Goal: Task Accomplishment & Management: Complete application form

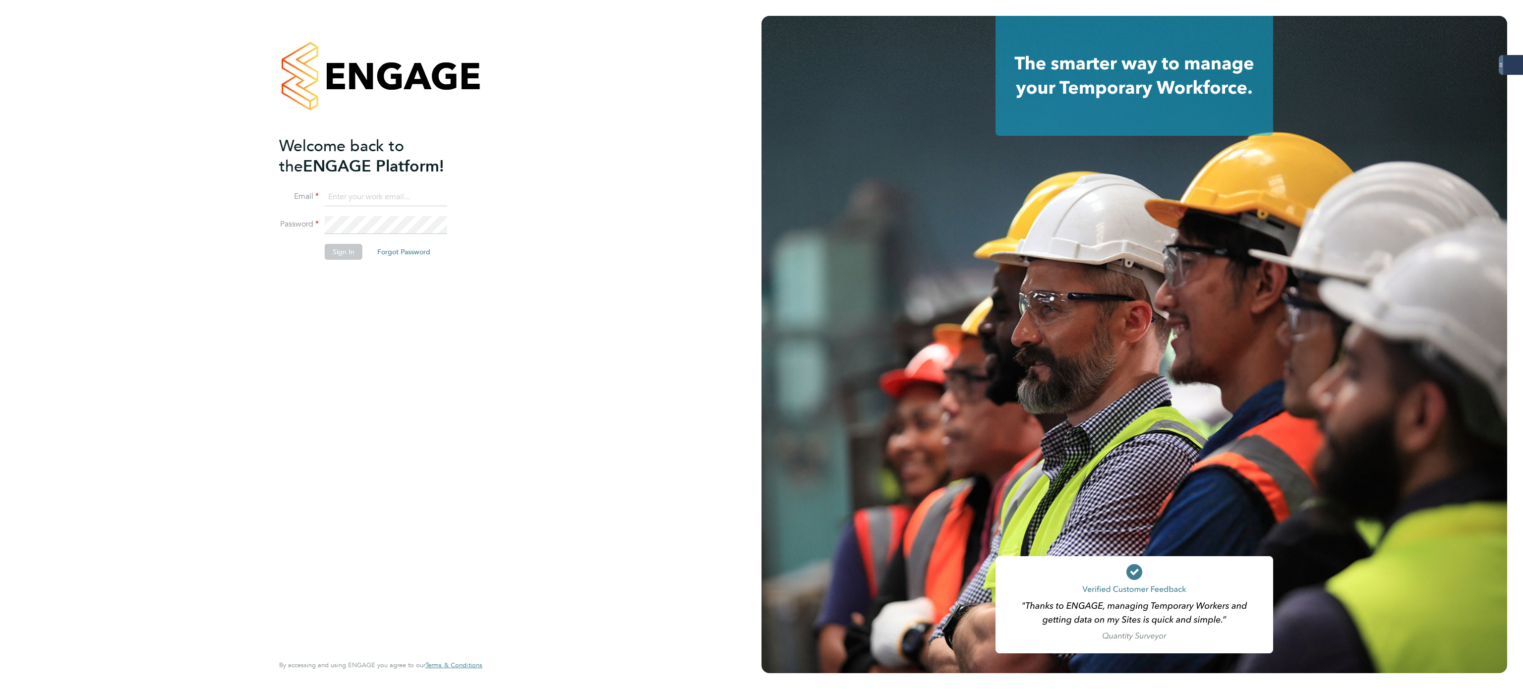
type input "bethany.wiles@servicecare.org.uk"
drag, startPoint x: 344, startPoint y: 246, endPoint x: 355, endPoint y: 244, distance: 11.2
click at [345, 246] on button "Sign In" at bounding box center [344, 252] width 38 height 16
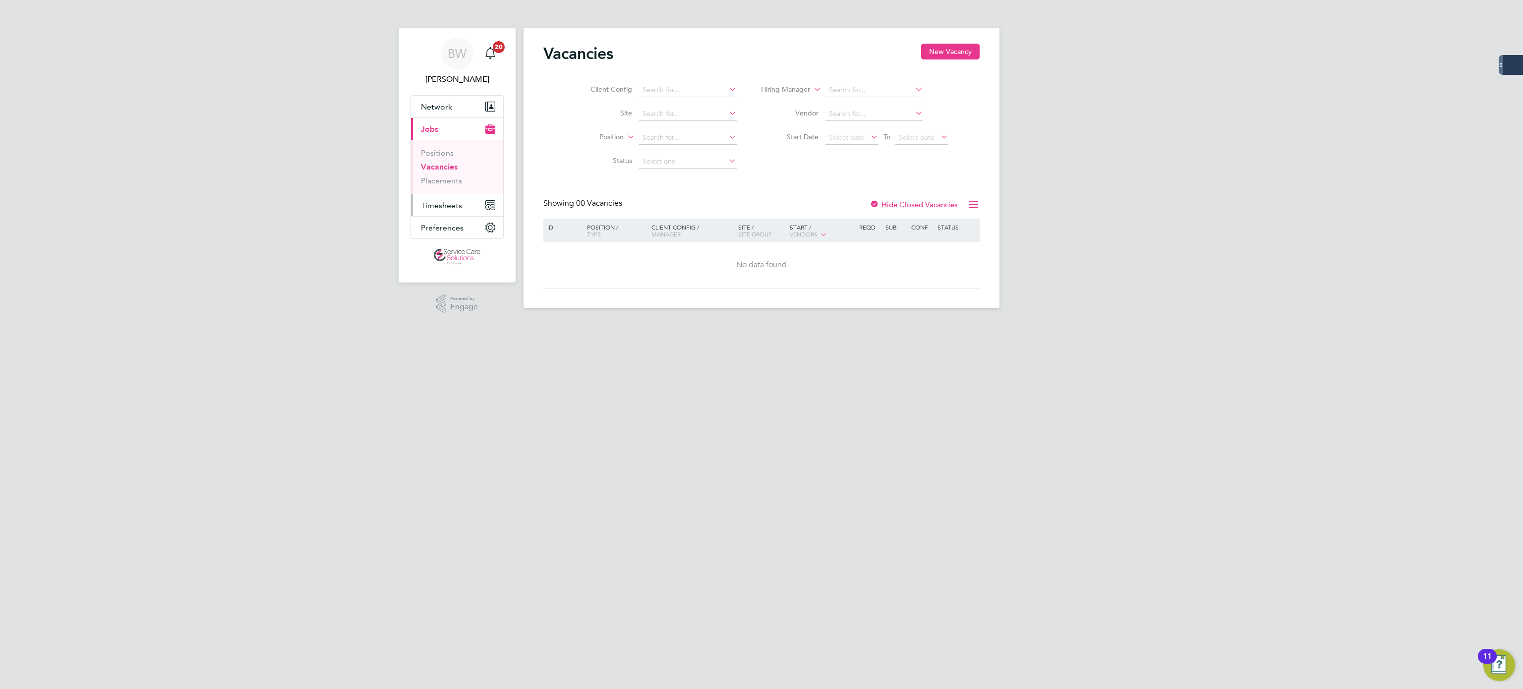
click at [453, 210] on span "Timesheets" at bounding box center [441, 205] width 41 height 9
click at [446, 175] on link "Timesheets" at bounding box center [441, 175] width 41 height 9
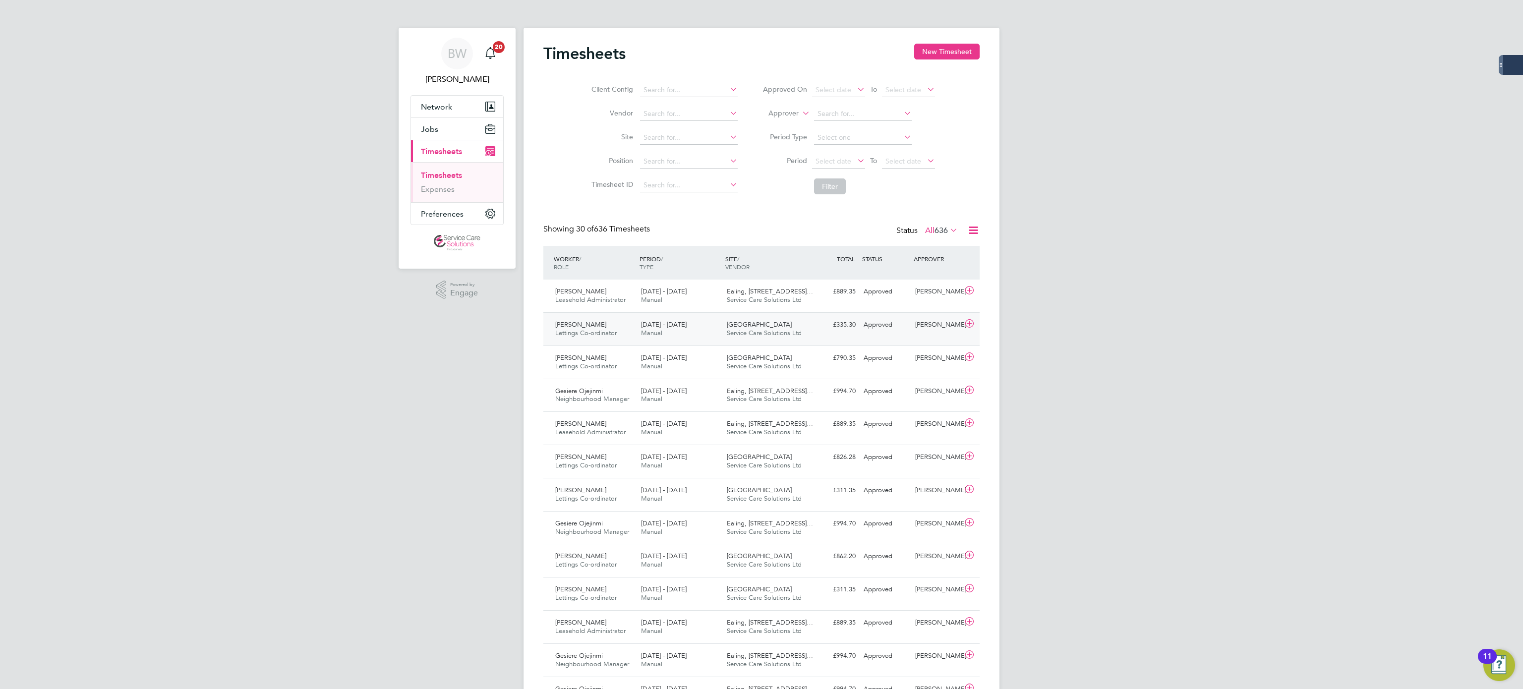
click at [809, 338] on div "[PERSON_NAME] Lettings Co-ordinator [DATE] - [DATE] [DATE] - [DATE] Manual Oxfo…" at bounding box center [761, 328] width 436 height 33
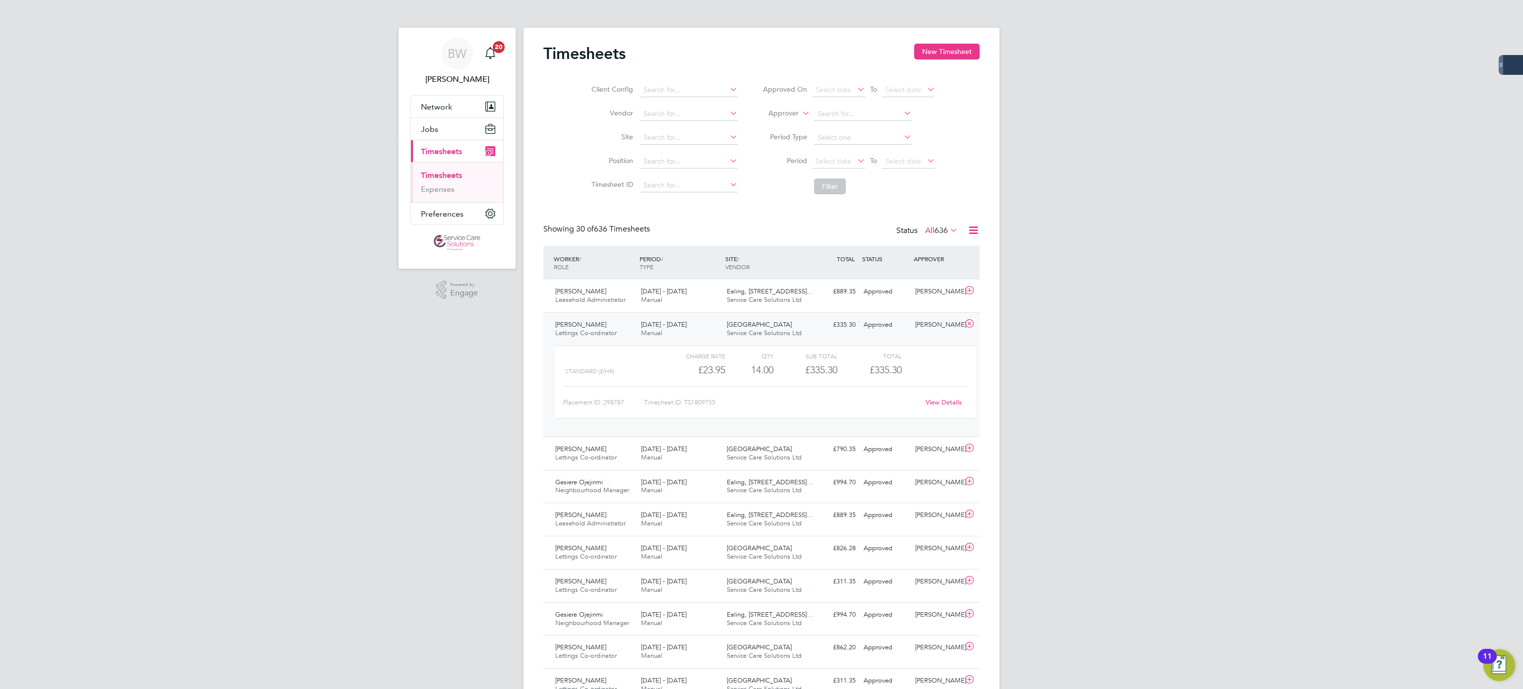
click at [940, 405] on link "View Details" at bounding box center [943, 402] width 36 height 8
click at [722, 452] on div "[DATE] - [DATE] Manual" at bounding box center [680, 453] width 86 height 25
click at [956, 531] on link "View Details" at bounding box center [943, 526] width 36 height 8
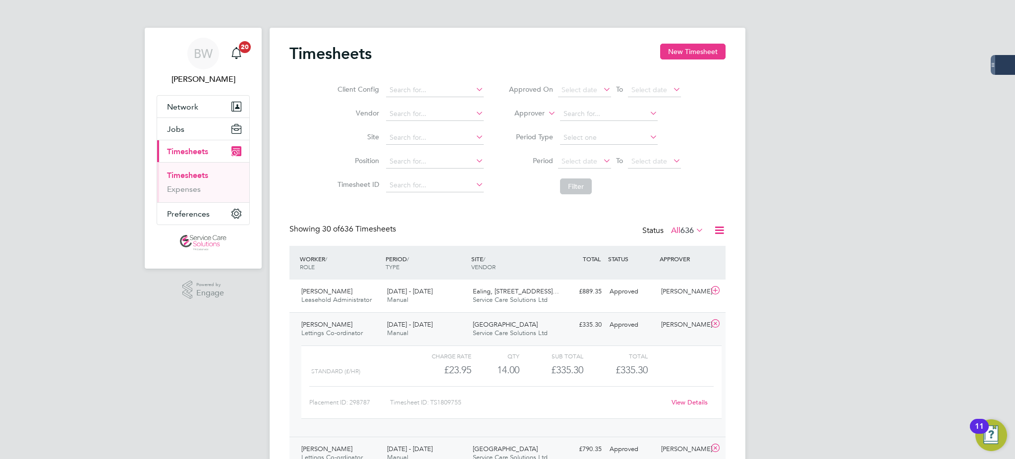
scroll to position [17, 96]
click at [702, 54] on button "New Timesheet" at bounding box center [692, 52] width 65 height 16
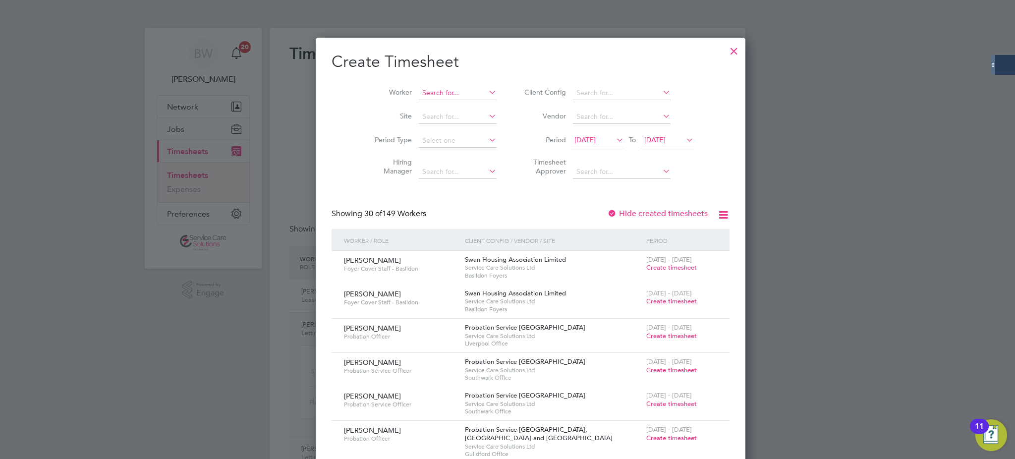
click at [419, 93] on input at bounding box center [458, 93] width 78 height 14
click at [413, 121] on b "[PERSON_NAME]" at bounding box center [427, 119] width 57 height 8
type input "[PERSON_NAME]"
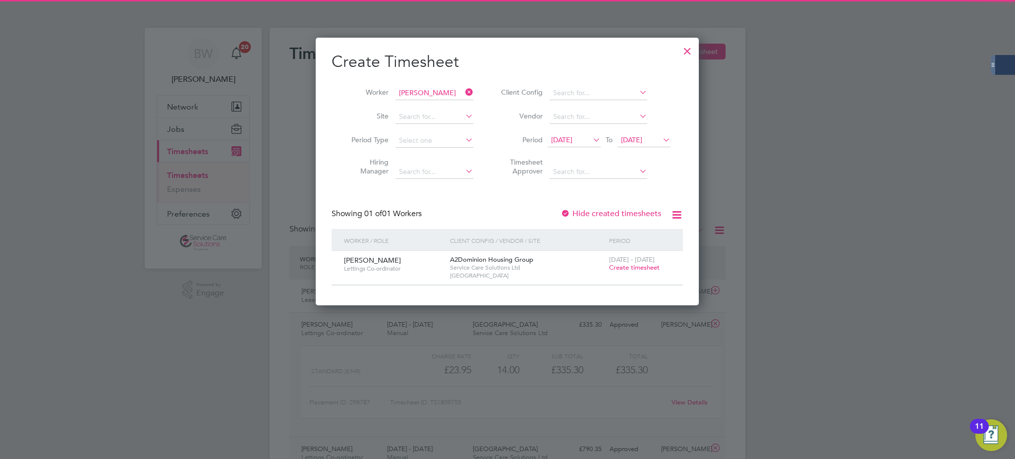
click at [633, 262] on div "[DATE] - [DATE] Create timesheet" at bounding box center [640, 264] width 66 height 27
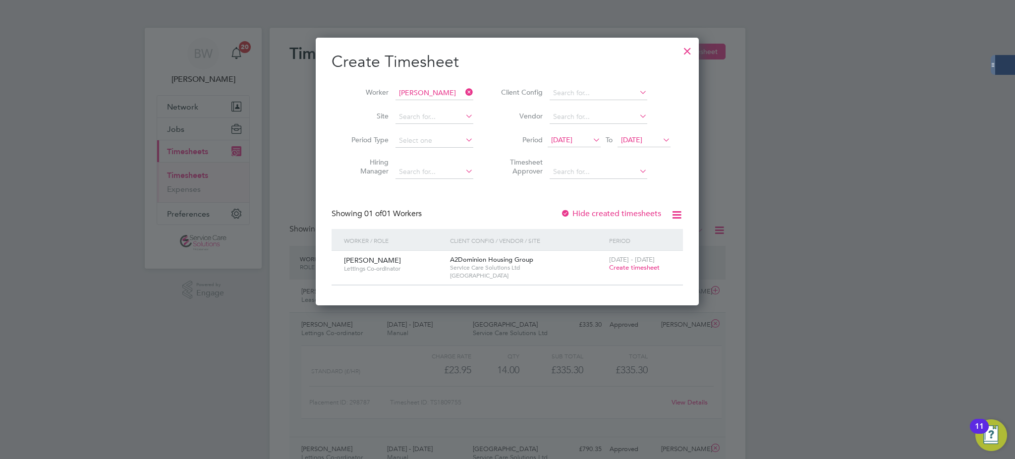
click at [631, 269] on span "Create timesheet" at bounding box center [634, 267] width 51 height 8
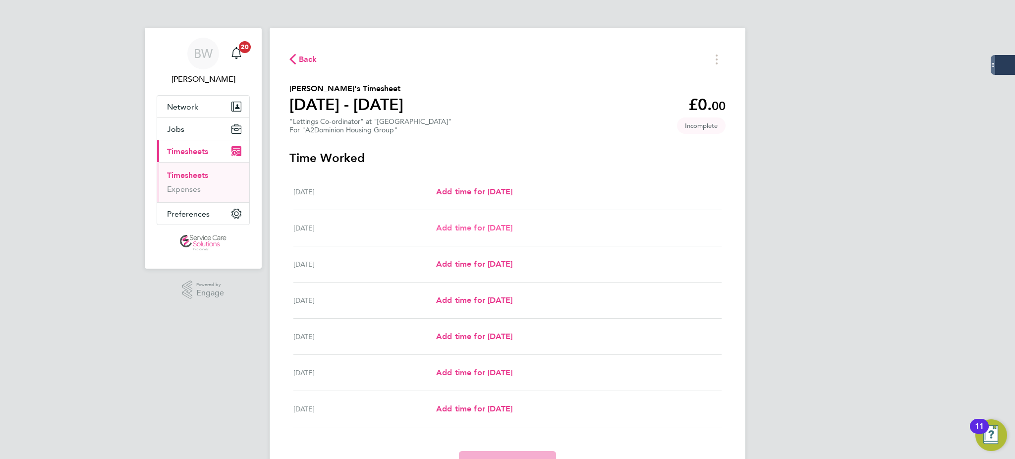
click at [496, 224] on span "Add time for [DATE]" at bounding box center [474, 227] width 76 height 9
select select "30"
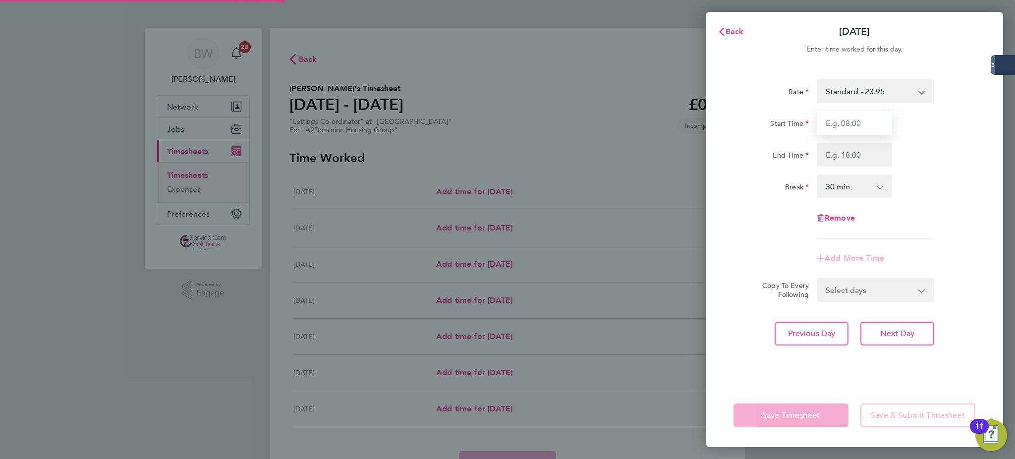
click at [858, 120] on input "Start Time" at bounding box center [854, 123] width 75 height 24
type input "09:00"
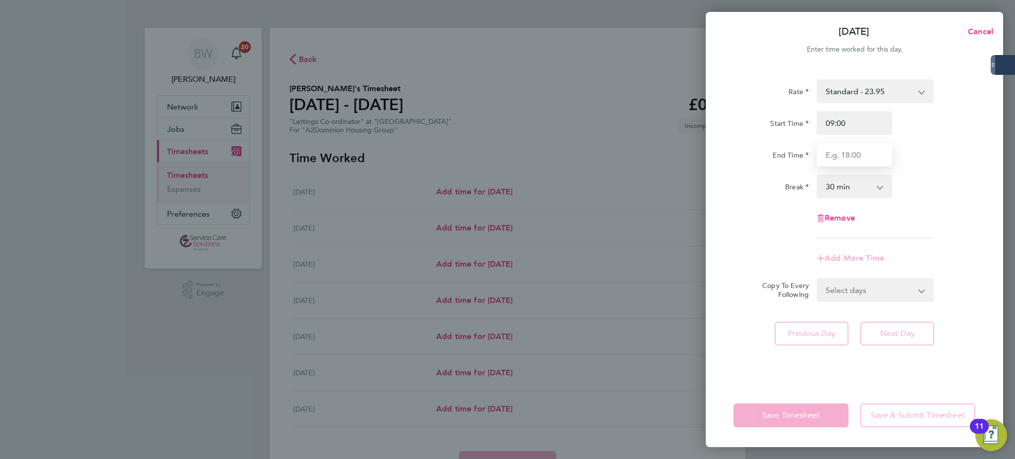
click at [860, 156] on input "End Time" at bounding box center [854, 155] width 75 height 24
type input "16:30"
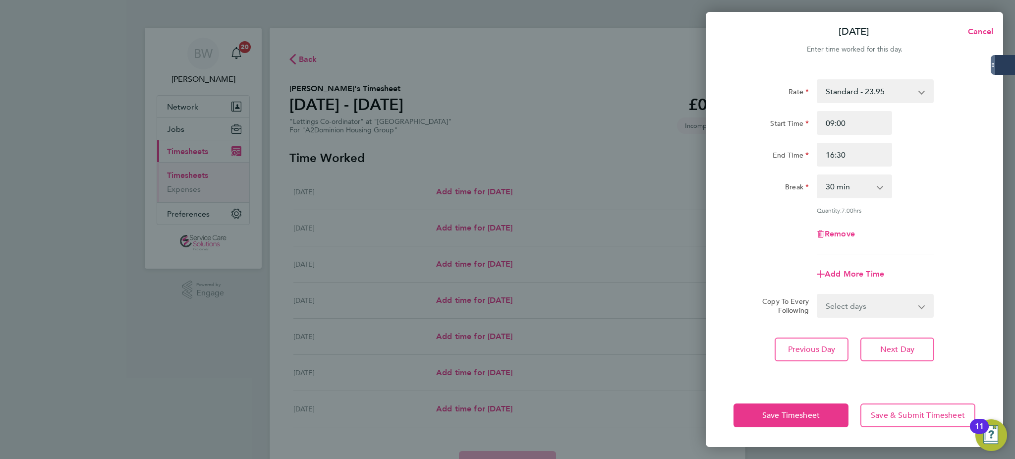
click at [891, 202] on div "Rate Standard - 23.95 Start Time 09:00 End Time 16:30 Break 0 min 15 min 30 min…" at bounding box center [855, 166] width 242 height 175
drag, startPoint x: 877, startPoint y: 347, endPoint x: 873, endPoint y: 321, distance: 26.6
click at [876, 346] on button "Next Day" at bounding box center [898, 350] width 74 height 24
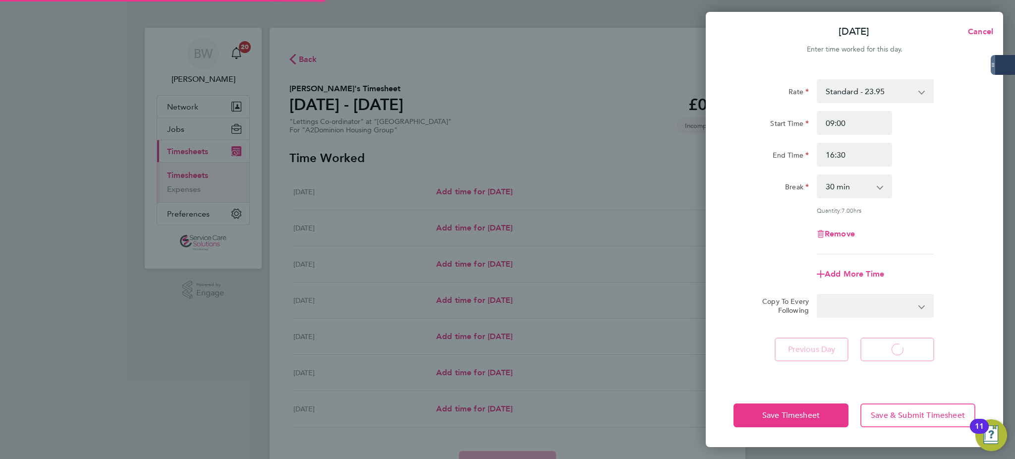
select select "30"
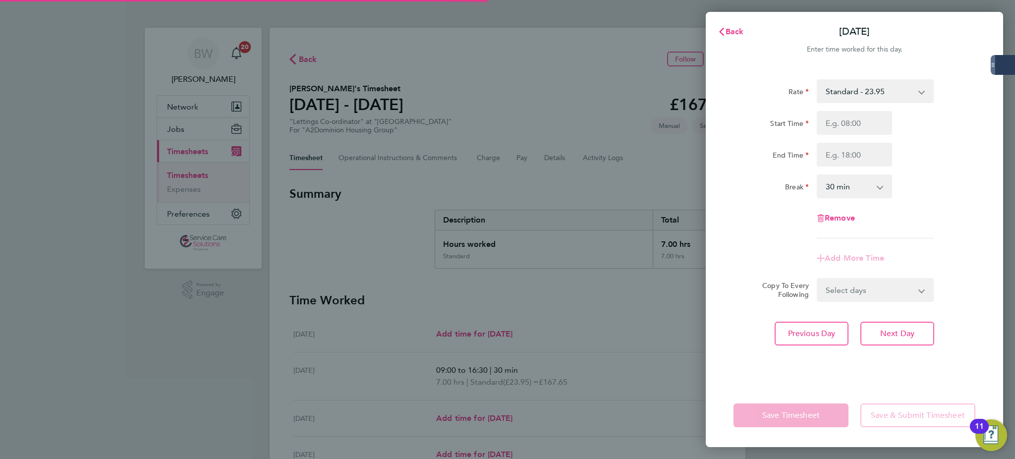
click at [849, 125] on input "Start Time" at bounding box center [854, 123] width 75 height 24
type input "09:00"
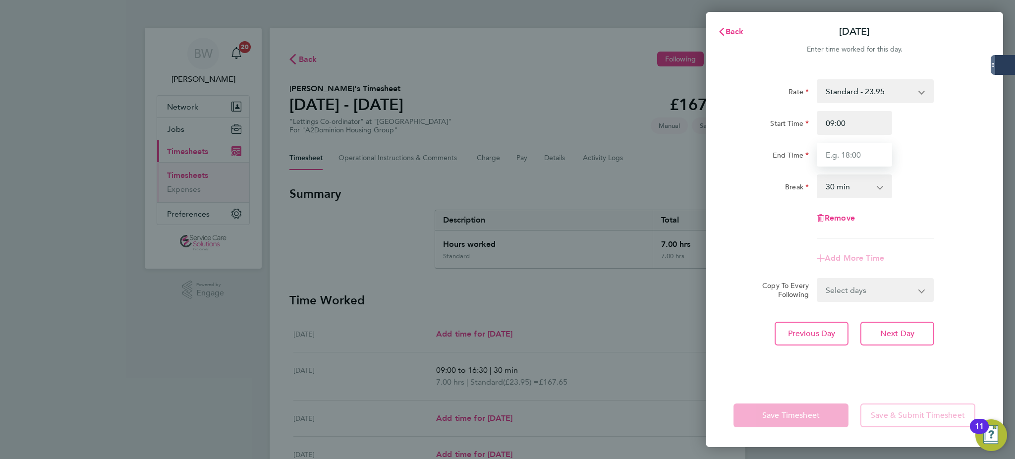
click at [857, 154] on input "End Time" at bounding box center [854, 155] width 75 height 24
type input "16:30"
click at [946, 215] on div "Rate Standard - 23.95 Start Time 09:00 End Time 16:30 Break 0 min 15 min 30 min…" at bounding box center [855, 158] width 242 height 159
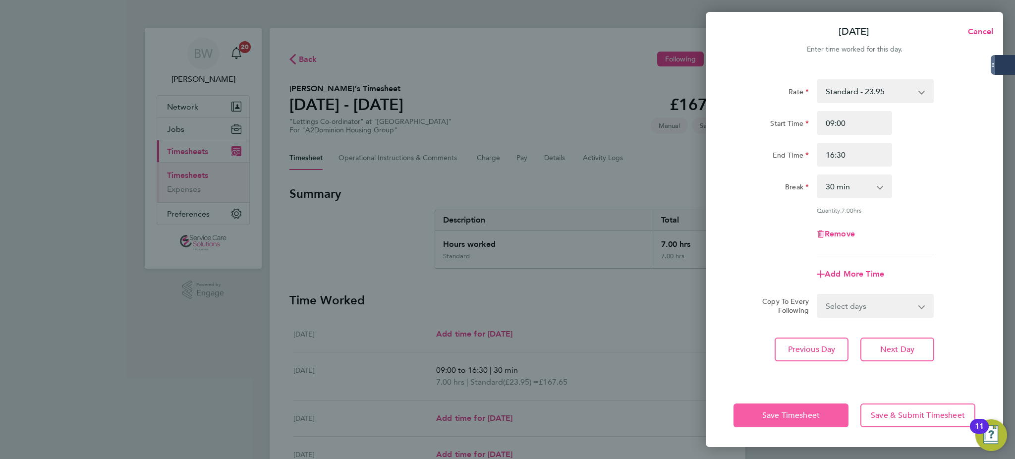
drag, startPoint x: 799, startPoint y: 415, endPoint x: 798, endPoint y: 408, distance: 6.5
click at [798, 415] on span "Save Timesheet" at bounding box center [790, 415] width 57 height 10
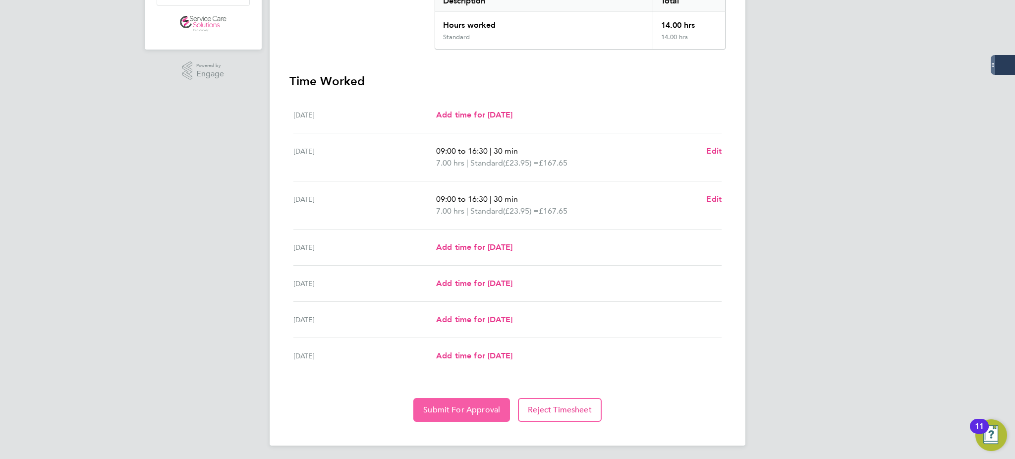
click at [474, 405] on span "Submit For Approval" at bounding box center [461, 410] width 77 height 10
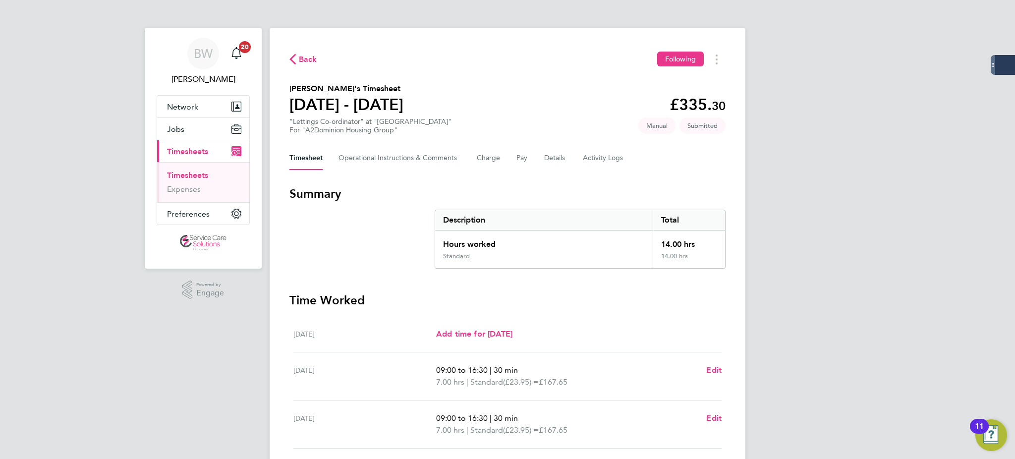
click at [192, 171] on link "Timesheets" at bounding box center [187, 175] width 41 height 9
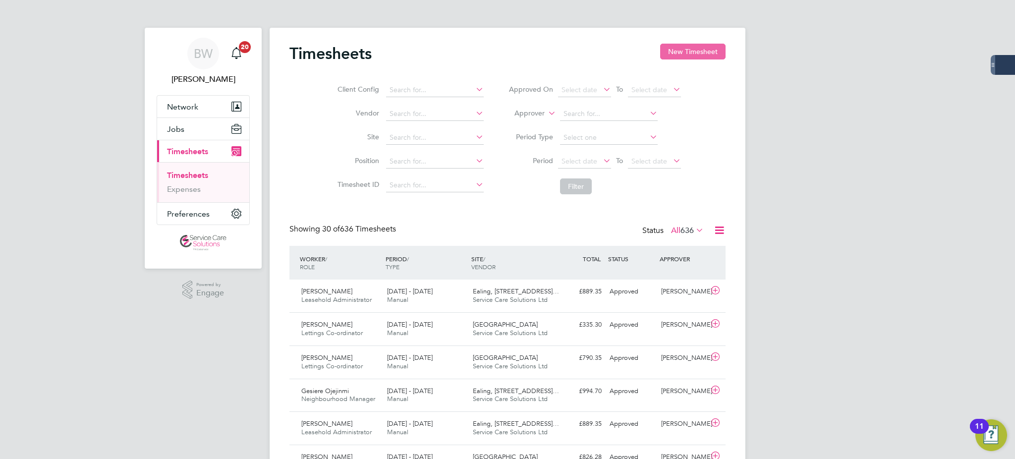
click at [695, 51] on button "New Timesheet" at bounding box center [692, 52] width 65 height 16
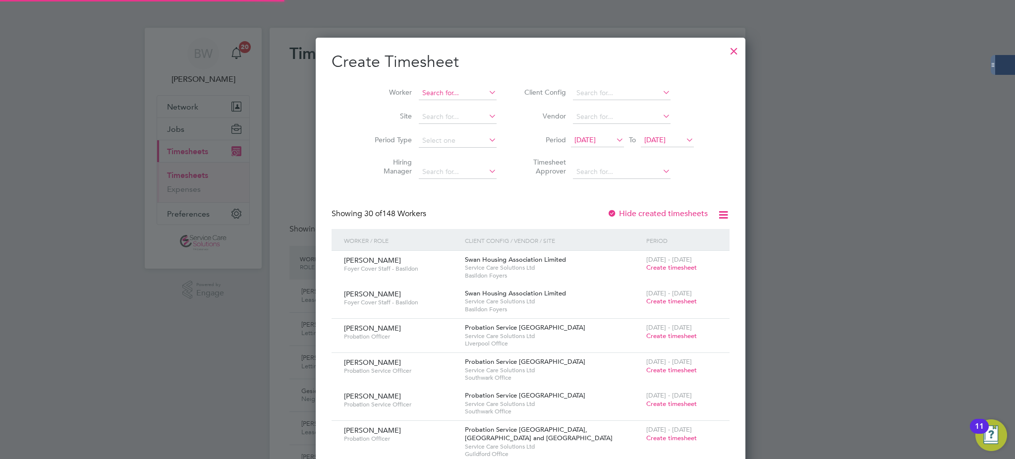
click at [419, 90] on input at bounding box center [458, 93] width 78 height 14
click at [415, 102] on li "[PERSON_NAME]" at bounding box center [456, 106] width 122 height 13
type input "[PERSON_NAME]"
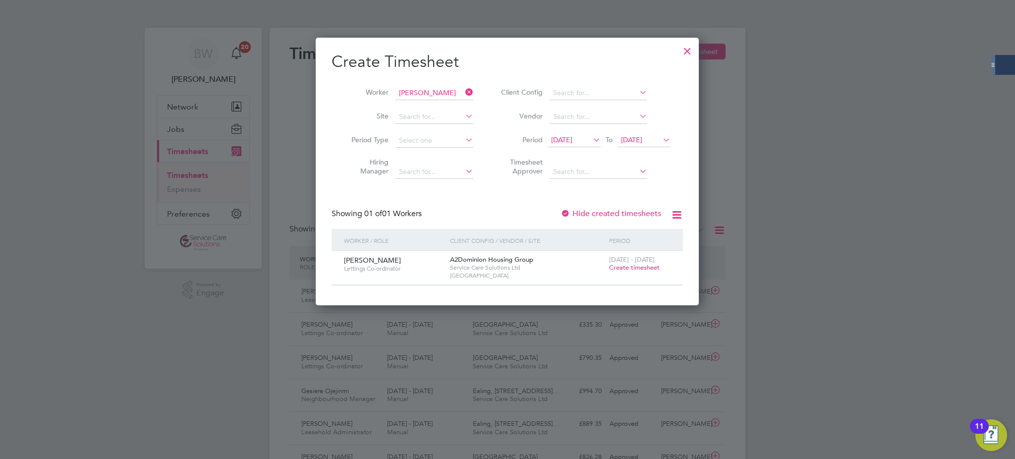
click at [628, 266] on span "Create timesheet" at bounding box center [634, 267] width 51 height 8
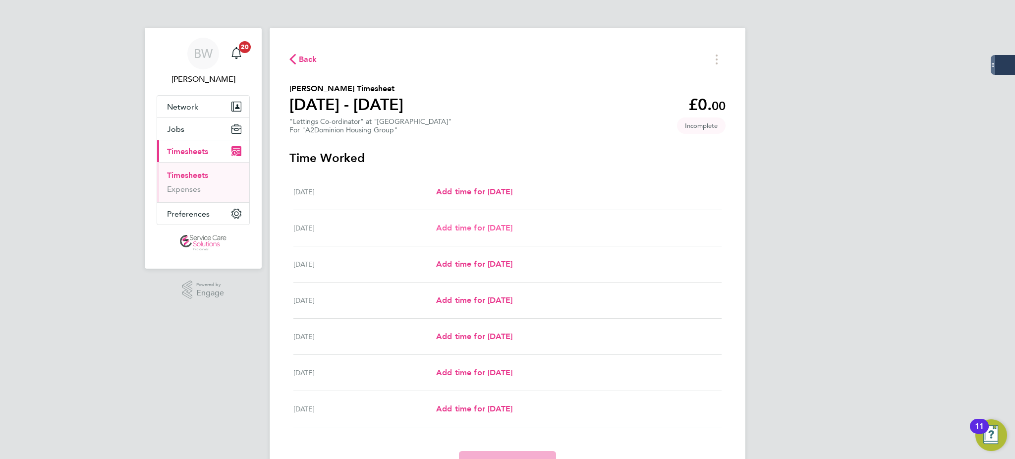
click at [488, 226] on span "Add time for [DATE]" at bounding box center [474, 227] width 76 height 9
select select "30"
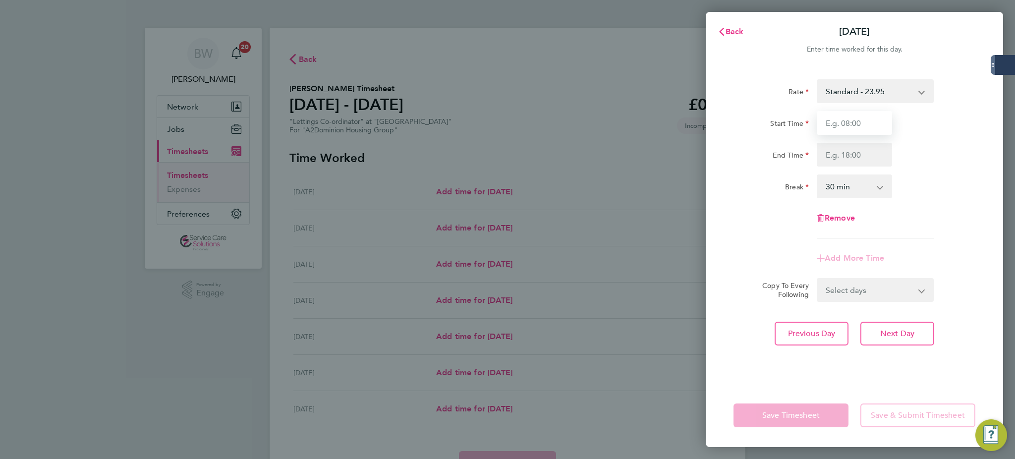
click at [852, 129] on input "Start Time" at bounding box center [854, 123] width 75 height 24
type input "08:00"
click at [867, 159] on input "End Time" at bounding box center [854, 155] width 75 height 24
type input "17:00"
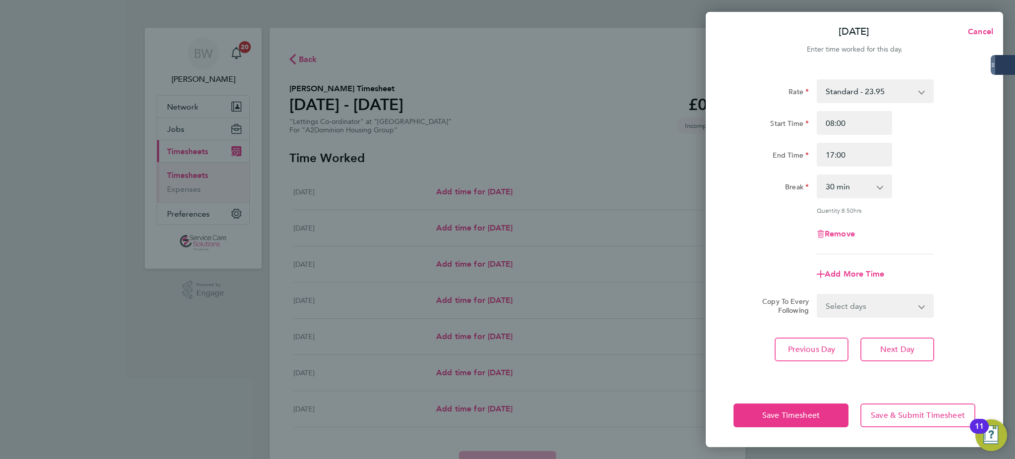
click at [906, 203] on div "Rate Standard - 23.95 Start Time 08:00 End Time 17:00 Break 0 min 15 min 30 min…" at bounding box center [855, 166] width 242 height 175
click at [954, 258] on app-timesheet-line-form-group "Rate Standard - 23.95 Start Time 08:00 End Time 17:00 Break 0 min 15 min 30 min…" at bounding box center [855, 182] width 242 height 207
click at [913, 341] on button "Next Day" at bounding box center [898, 350] width 74 height 24
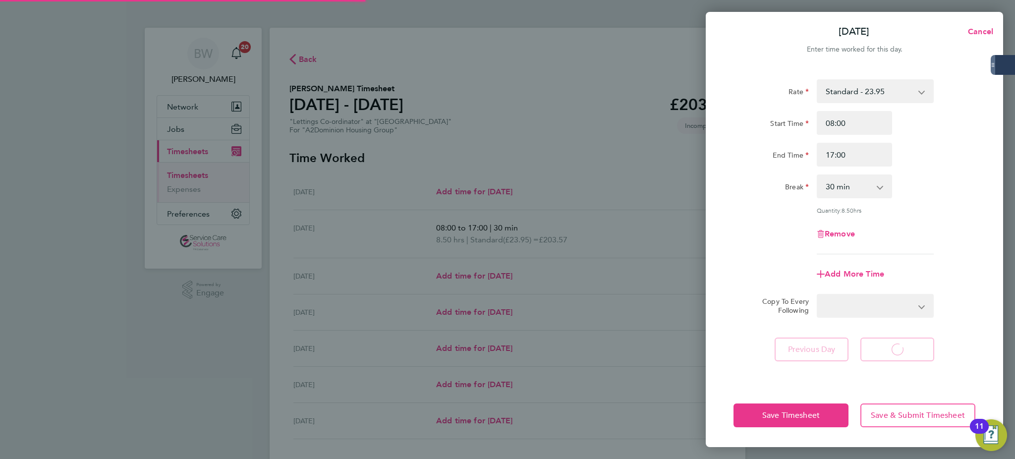
select select "30"
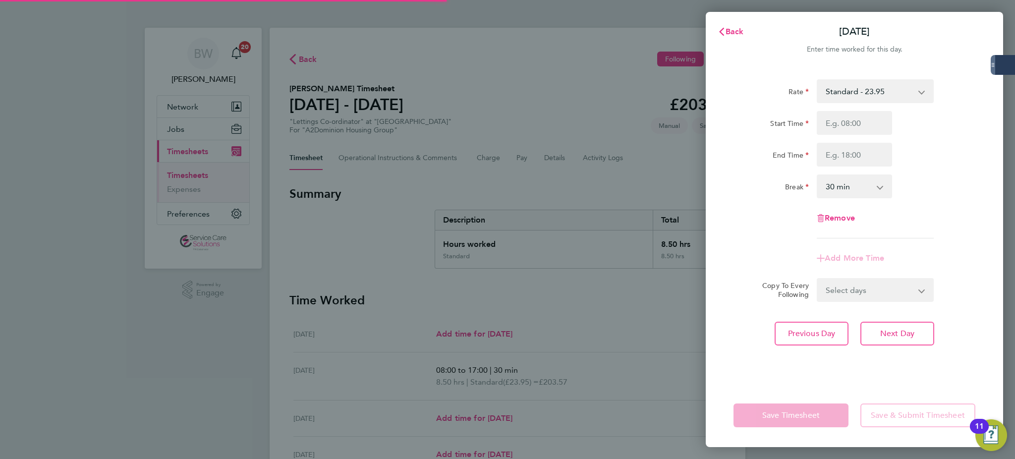
click at [861, 125] on input "Start Time" at bounding box center [854, 123] width 75 height 24
type input "08:00"
click at [867, 154] on input "End Time" at bounding box center [854, 155] width 75 height 24
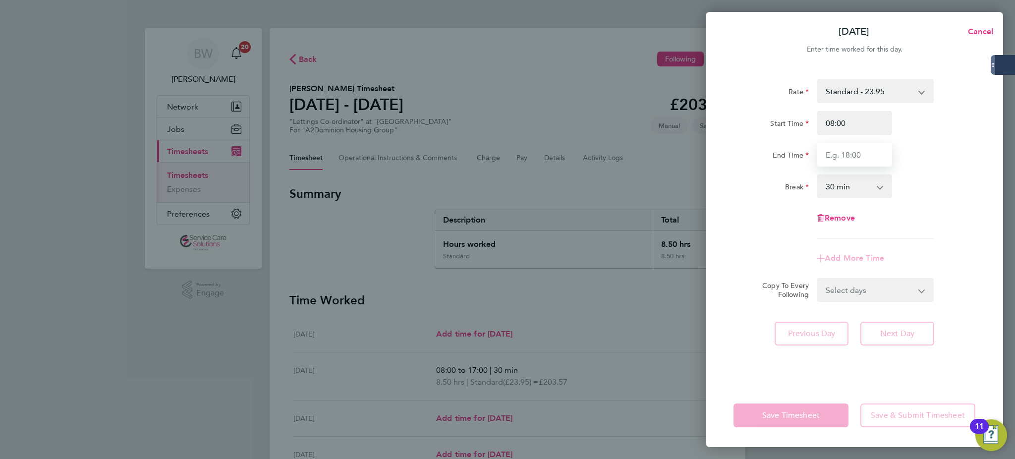
type input "17:00"
click at [857, 188] on select "0 min 15 min 30 min 45 min 60 min 75 min 90 min" at bounding box center [848, 186] width 61 height 22
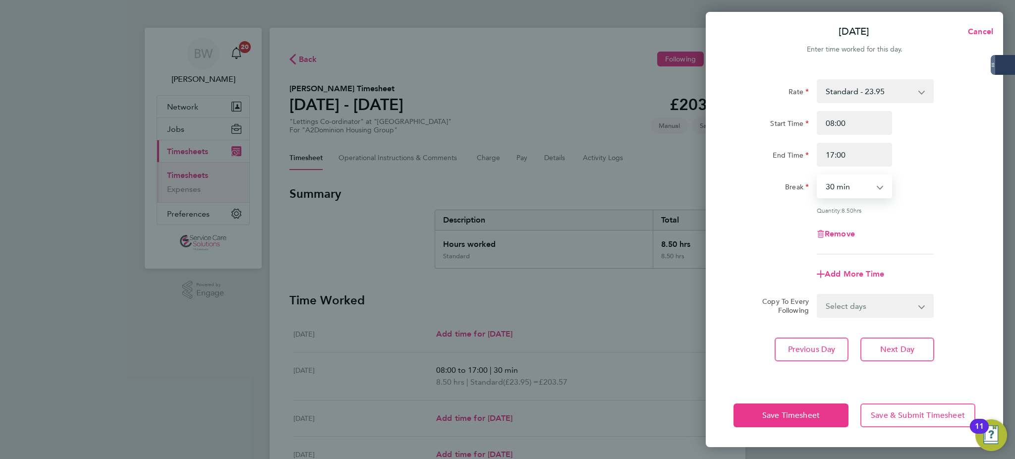
select select "90"
click at [818, 175] on select "0 min 15 min 30 min 45 min 60 min 75 min 90 min" at bounding box center [848, 186] width 61 height 22
click at [881, 121] on input "08:00" at bounding box center [854, 123] width 75 height 24
type input "08:30"
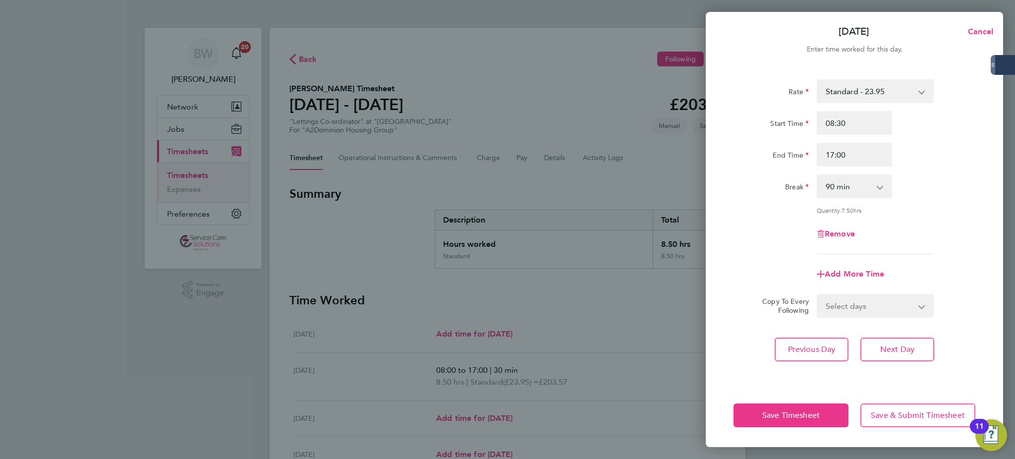
click at [899, 162] on div "End Time 17:00" at bounding box center [855, 155] width 250 height 24
click at [896, 345] on span "Next Day" at bounding box center [897, 349] width 34 height 10
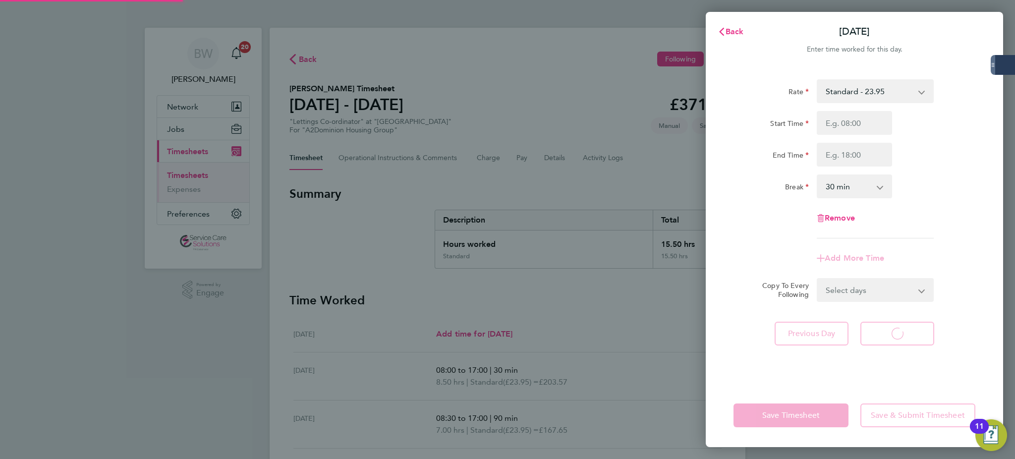
select select "30"
click at [868, 121] on input "Start Time" at bounding box center [854, 123] width 75 height 24
type input "08:00"
click at [865, 159] on input "End Time" at bounding box center [854, 155] width 75 height 24
type input "17:00"
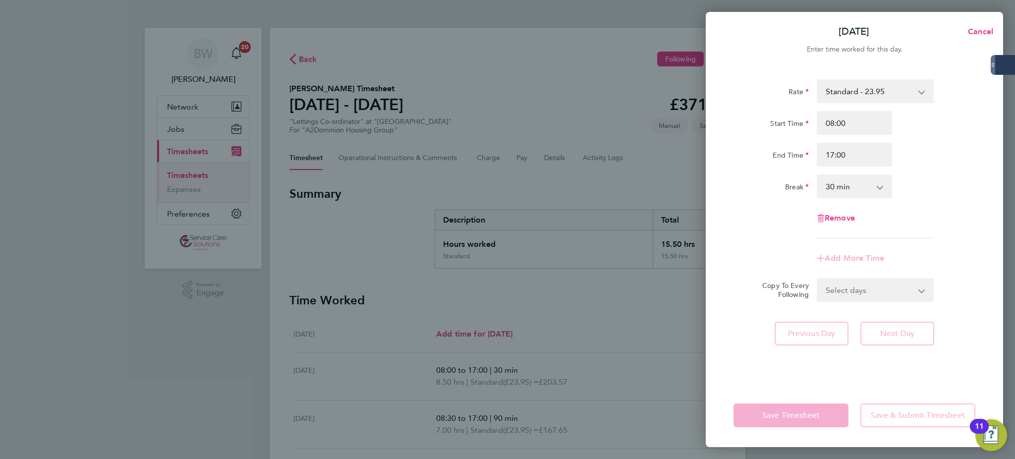
click at [926, 202] on div "Rate Standard - 23.95 Start Time 08:00 End Time 17:00 Break 0 min 15 min 30 min…" at bounding box center [855, 158] width 242 height 159
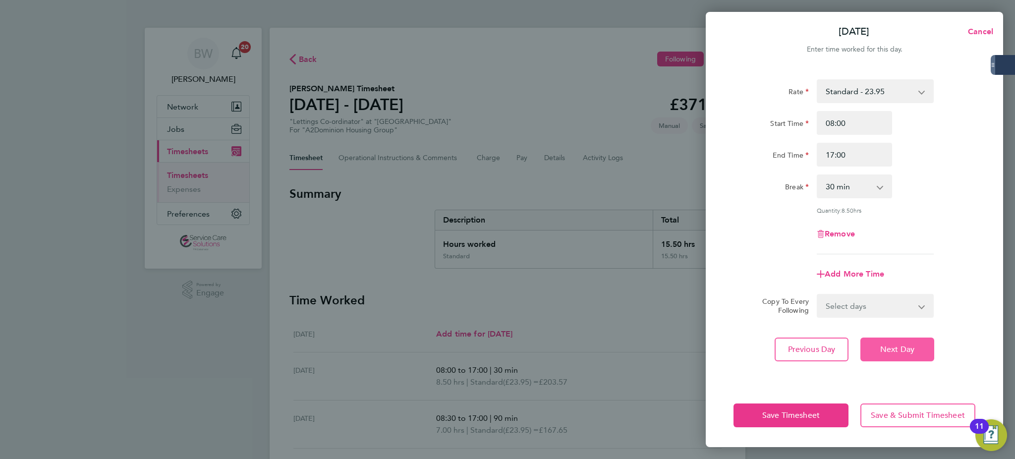
click at [912, 345] on span "Next Day" at bounding box center [897, 349] width 34 height 10
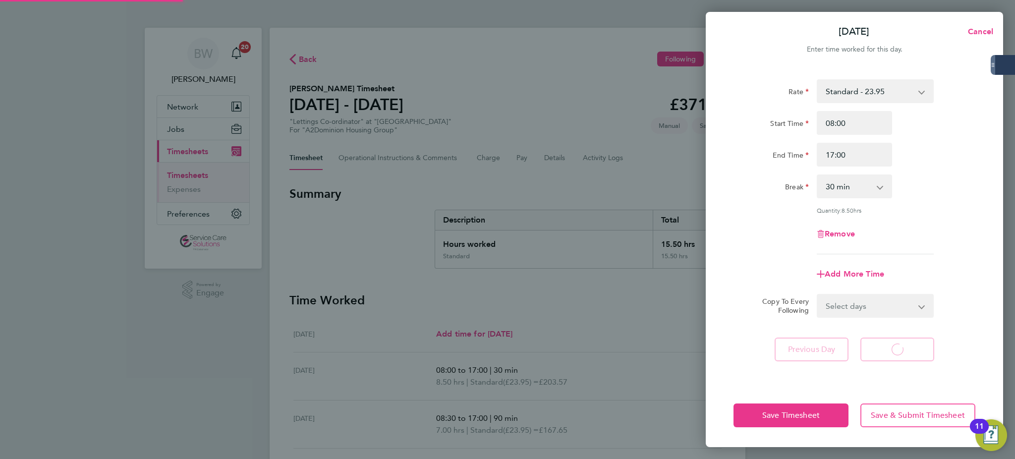
select select "30"
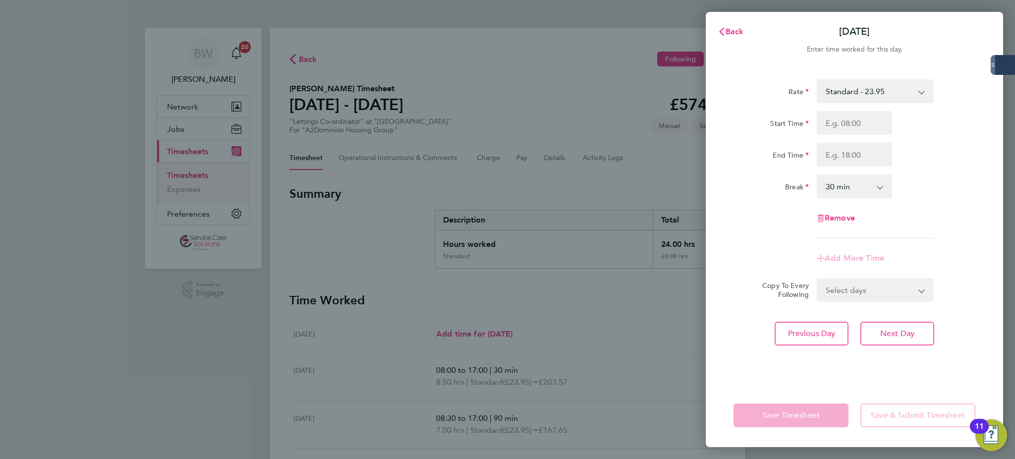
drag, startPoint x: 859, startPoint y: 109, endPoint x: 858, endPoint y: 115, distance: 7.0
click at [859, 111] on div "Rate Standard - 23.95 Start Time End Time Break 0 min 15 min 30 min 45 min 60 m…" at bounding box center [855, 158] width 242 height 159
click at [858, 116] on input "Start Time" at bounding box center [854, 123] width 75 height 24
type input "08:00"
click at [861, 165] on input "End Time" at bounding box center [854, 155] width 75 height 24
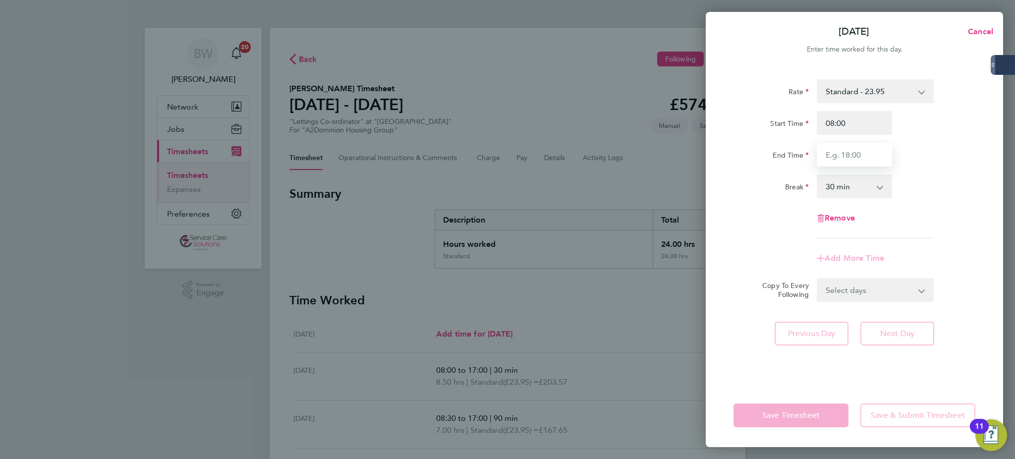
type input "12:00"
click at [869, 188] on select "0 min 15 min 30 min 45 min 60 min 75 min 90 min" at bounding box center [848, 186] width 61 height 22
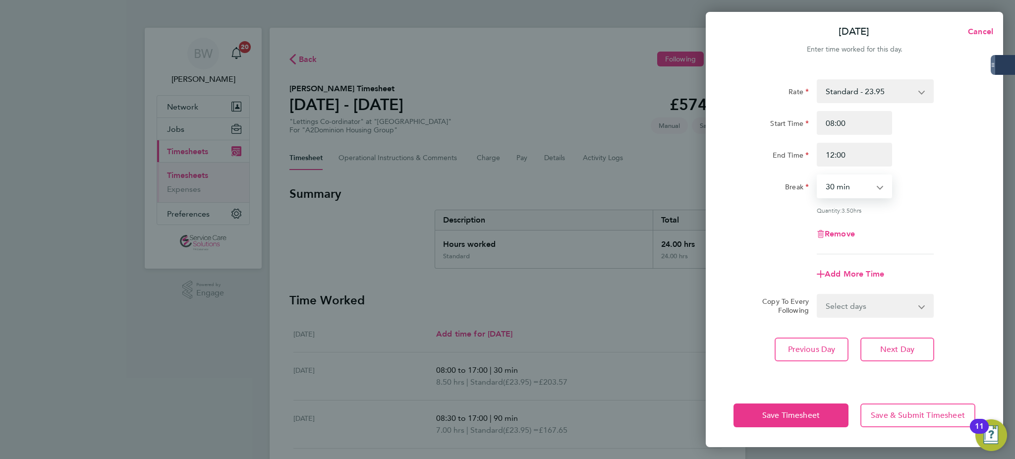
select select "0"
click at [818, 175] on select "0 min 15 min 30 min 45 min 60 min 75 min 90 min" at bounding box center [848, 186] width 61 height 22
click at [782, 411] on span "Save Timesheet" at bounding box center [790, 415] width 57 height 10
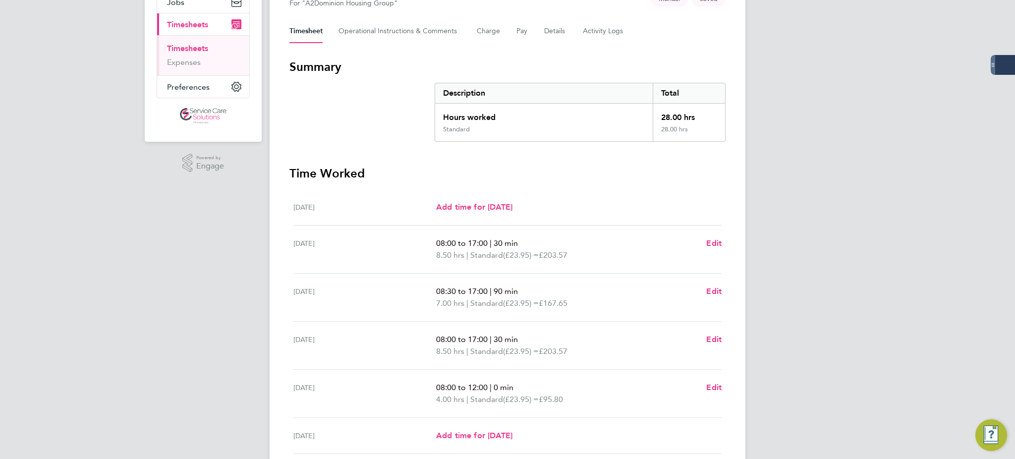
scroll to position [243, 0]
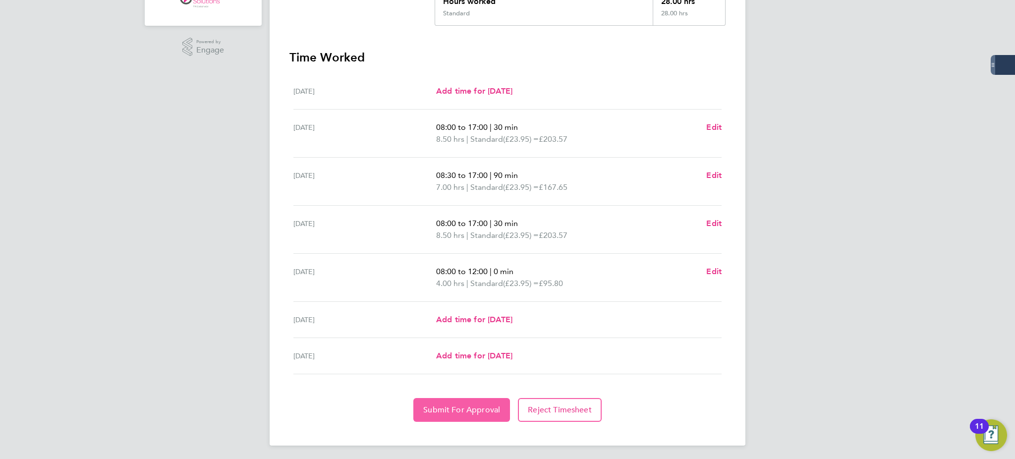
drag, startPoint x: 494, startPoint y: 405, endPoint x: 620, endPoint y: 345, distance: 140.1
click at [493, 405] on span "Submit For Approval" at bounding box center [461, 410] width 77 height 10
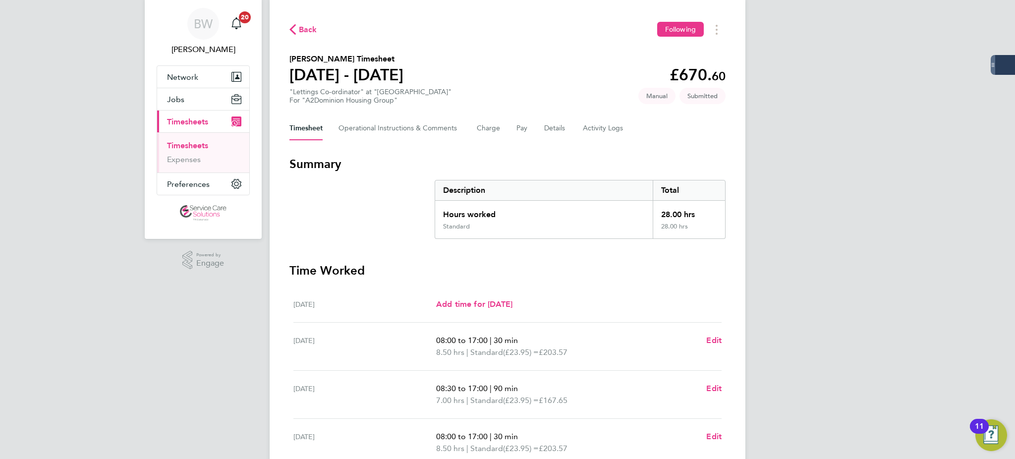
scroll to position [0, 0]
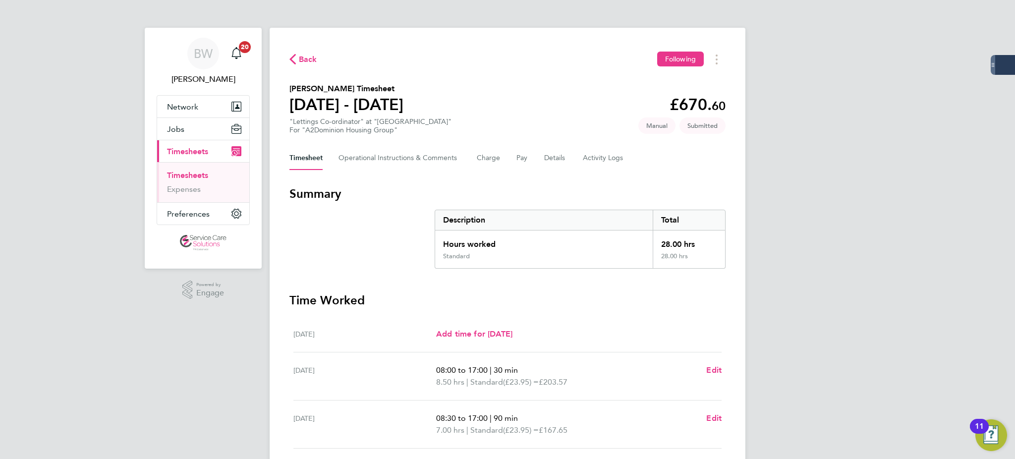
click at [963, 280] on div "BW [PERSON_NAME] Notifications 20 Applications: Network Businesses Sites Worker…" at bounding box center [507, 352] width 1015 height 704
click at [189, 174] on link "Timesheets" at bounding box center [187, 175] width 41 height 9
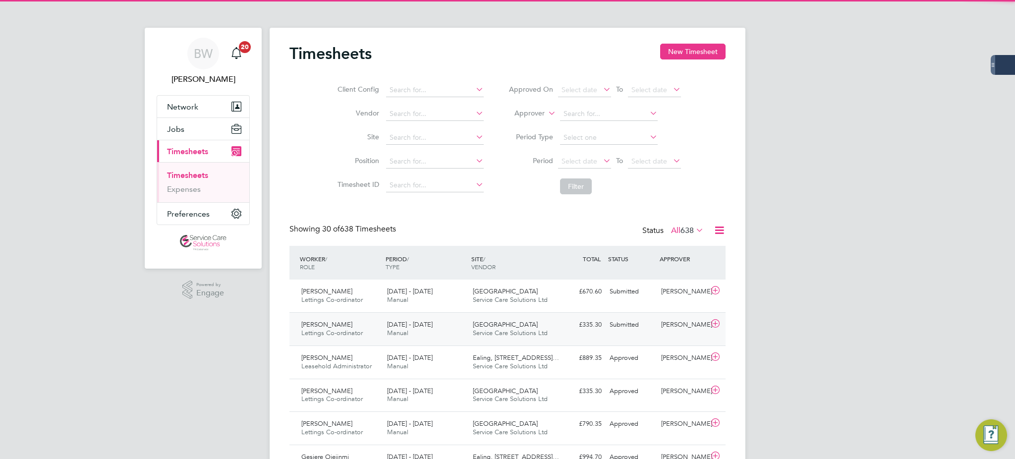
scroll to position [25, 86]
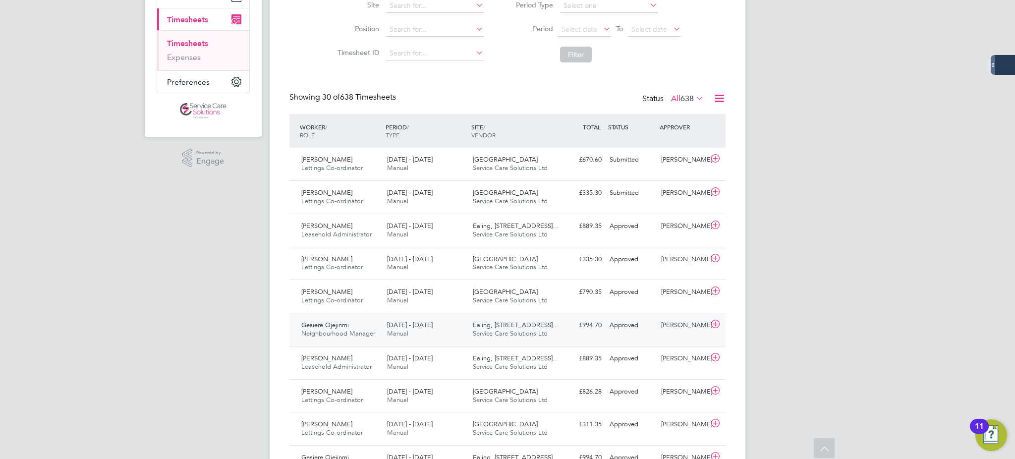
click at [518, 332] on span "Service Care Solutions Ltd" at bounding box center [510, 333] width 75 height 8
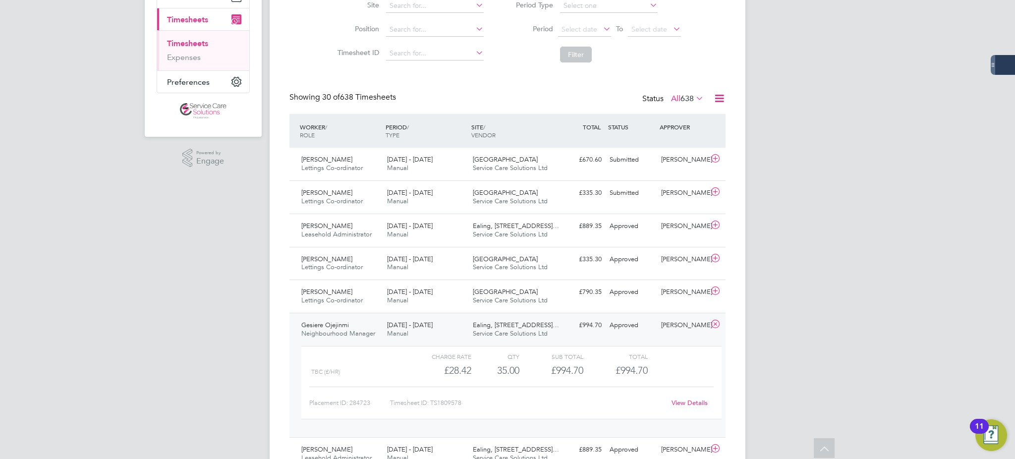
click at [677, 403] on link "View Details" at bounding box center [690, 403] width 36 height 8
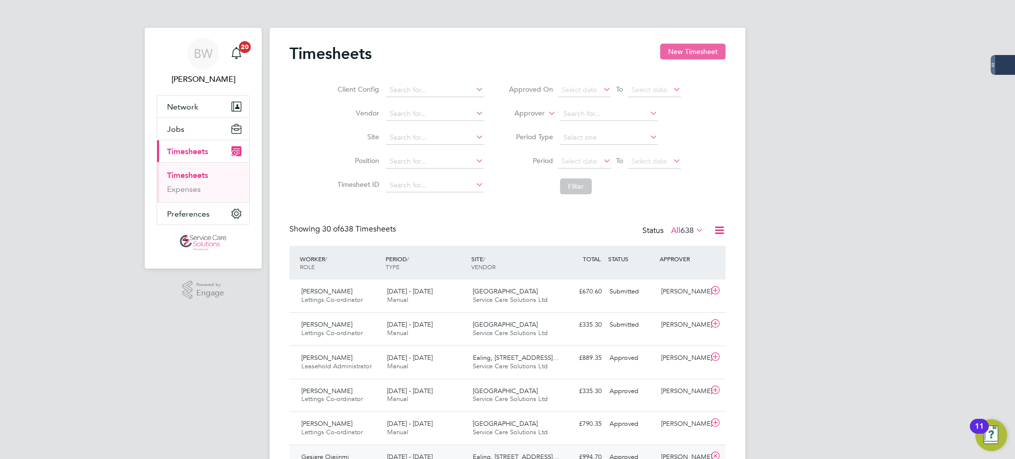
click at [704, 57] on button "New Timesheet" at bounding box center [692, 52] width 65 height 16
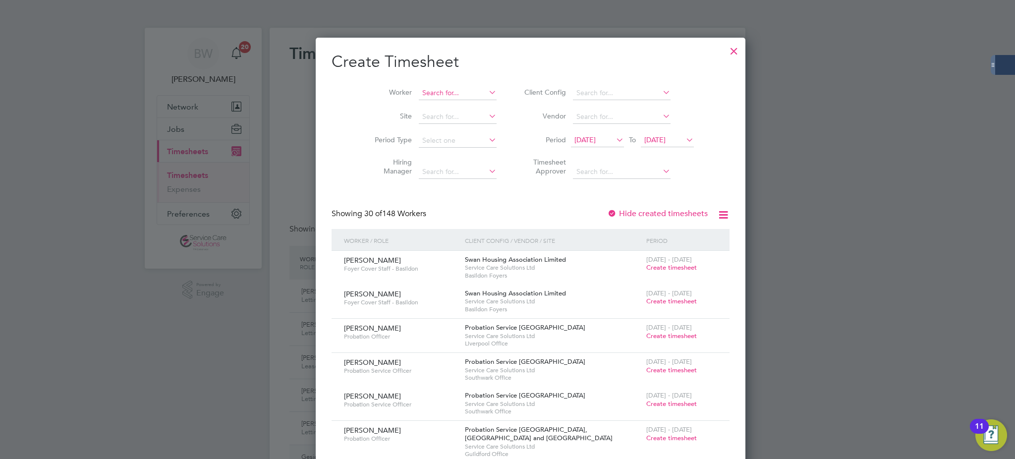
click at [422, 86] on input at bounding box center [458, 93] width 78 height 14
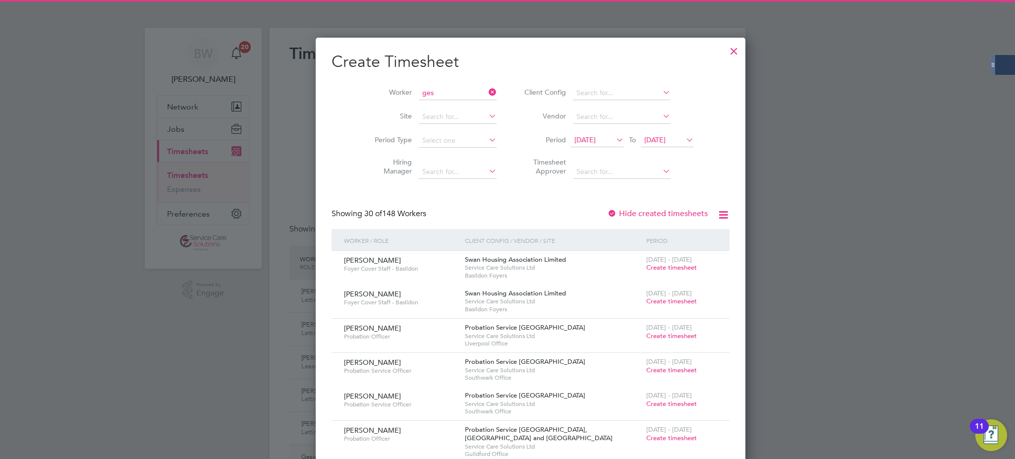
click at [425, 105] on li "Ges iere Ojejinmi" at bounding box center [434, 106] width 79 height 13
type input "Gesiere Ojejinmi"
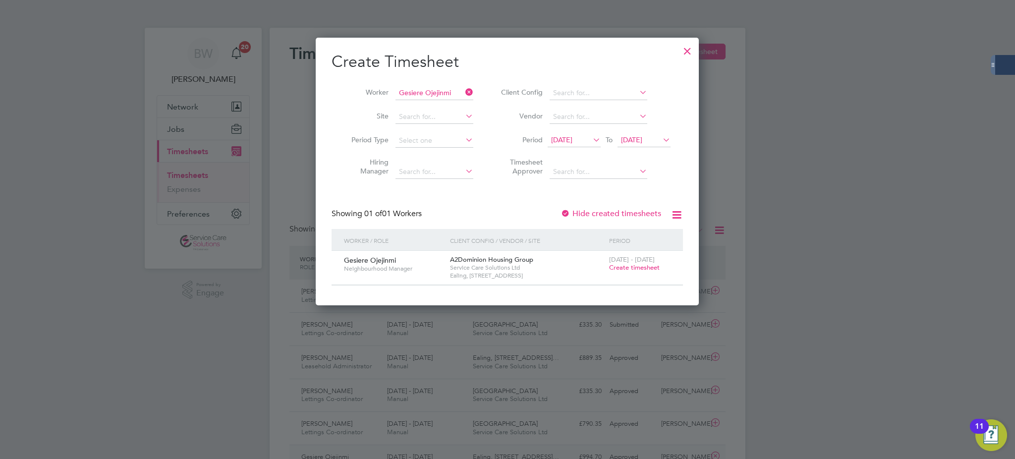
click at [622, 266] on span "Create timesheet" at bounding box center [634, 267] width 51 height 8
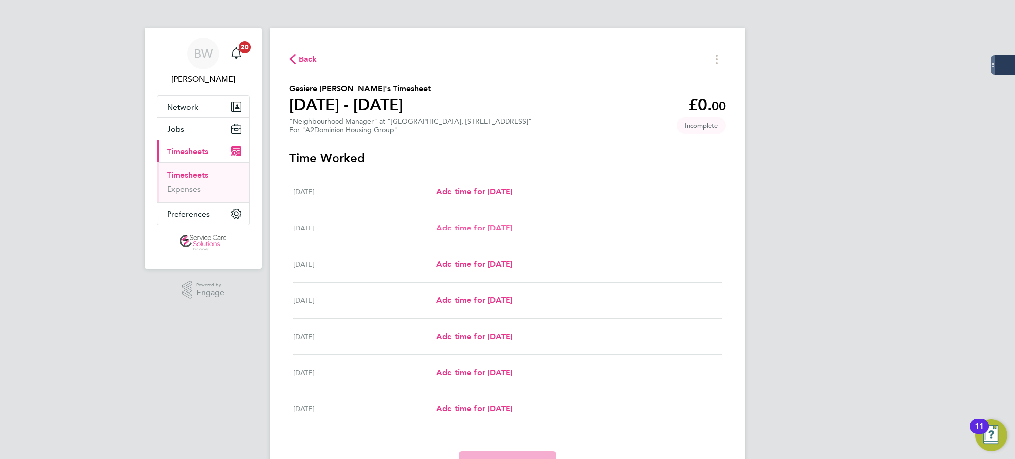
click at [469, 226] on span "Add time for [DATE]" at bounding box center [474, 227] width 76 height 9
select select "30"
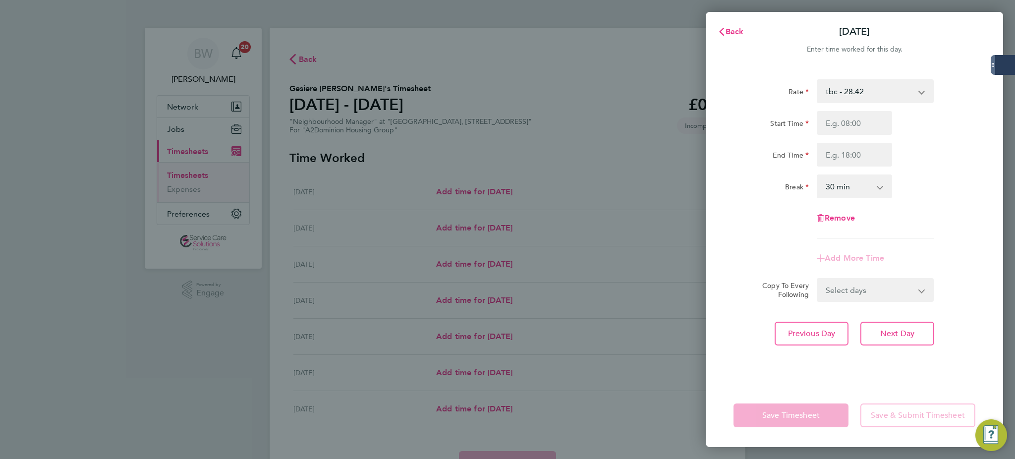
click at [849, 134] on div "Start Time End Time" at bounding box center [855, 139] width 250 height 56
click at [853, 127] on input "Start Time" at bounding box center [854, 123] width 75 height 24
type input "09:00"
click at [861, 157] on input "End Time" at bounding box center [854, 155] width 75 height 24
type input "17:00"
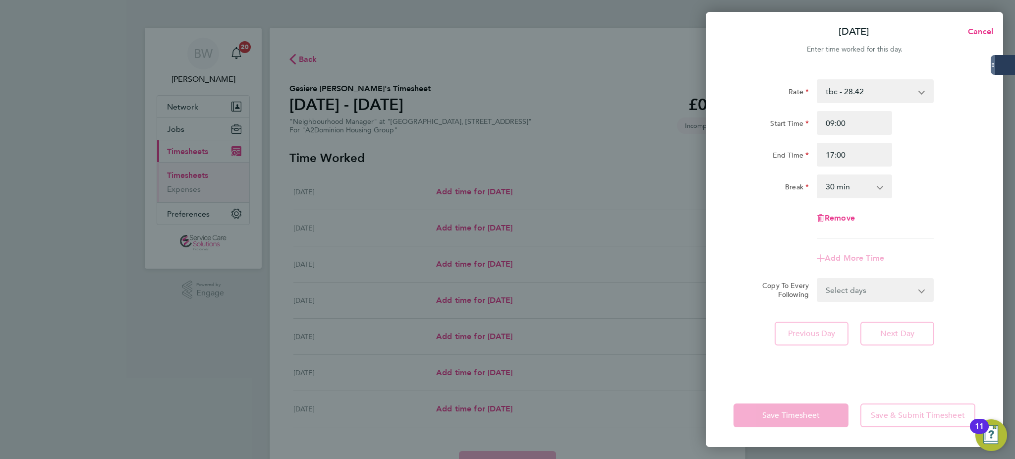
click at [847, 185] on select "0 min 15 min 30 min 45 min 60 min 75 min 90 min" at bounding box center [848, 186] width 61 height 22
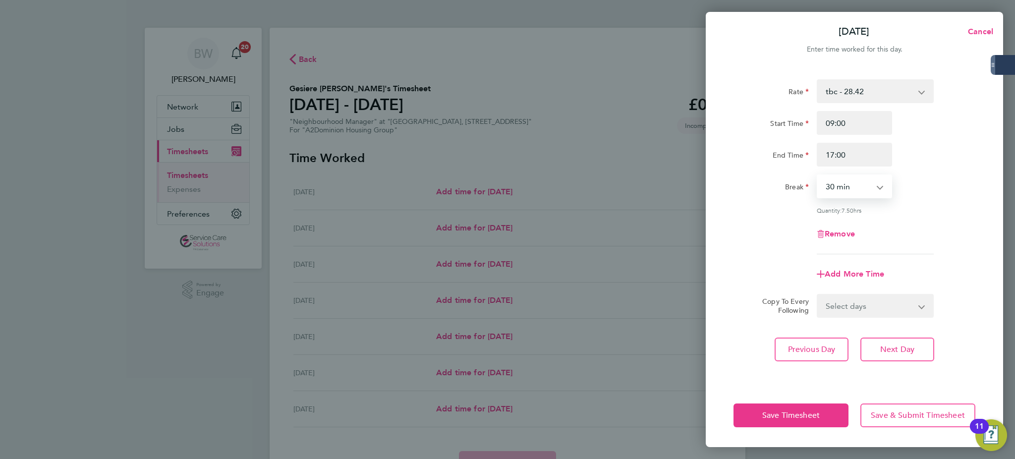
select select "60"
click at [818, 175] on select "0 min 15 min 30 min 45 min 60 min 75 min 90 min" at bounding box center [848, 186] width 61 height 22
click at [884, 304] on select "Select days Day Weekday (Mon-Fri) Weekend (Sat-Sun) [DATE] [DATE] [DATE] [DATE]…" at bounding box center [870, 306] width 104 height 22
select select "WEEKDAY"
click at [818, 295] on select "Select days Day Weekday (Mon-Fri) Weekend (Sat-Sun) [DATE] [DATE] [DATE] [DATE]…" at bounding box center [870, 306] width 104 height 22
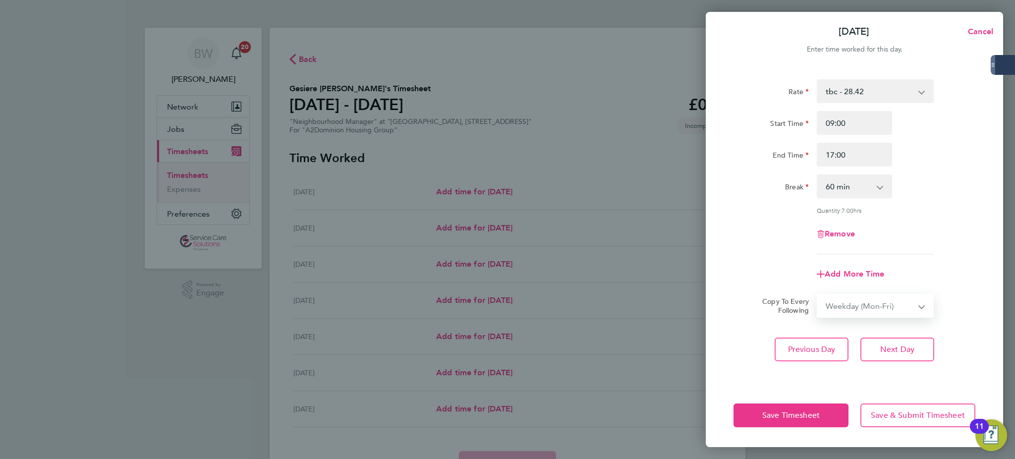
select select "[DATE]"
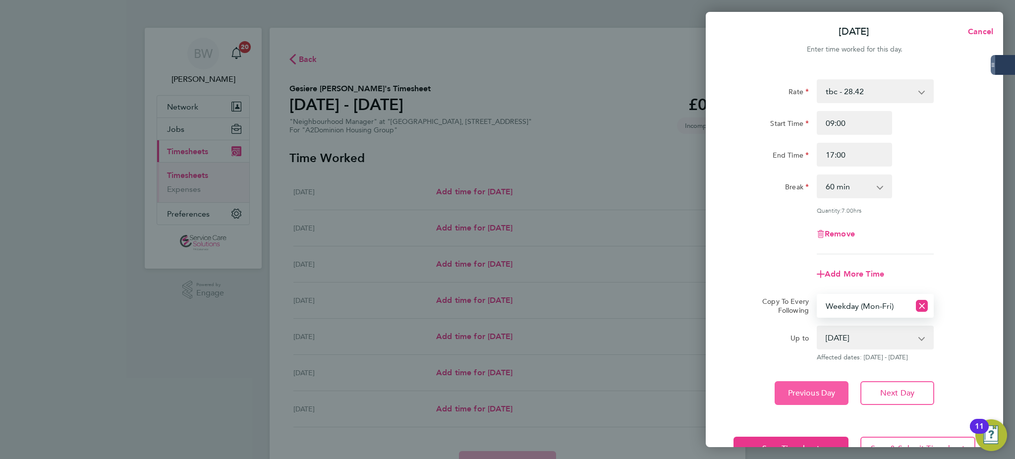
click at [807, 388] on span "Previous Day" at bounding box center [812, 393] width 48 height 10
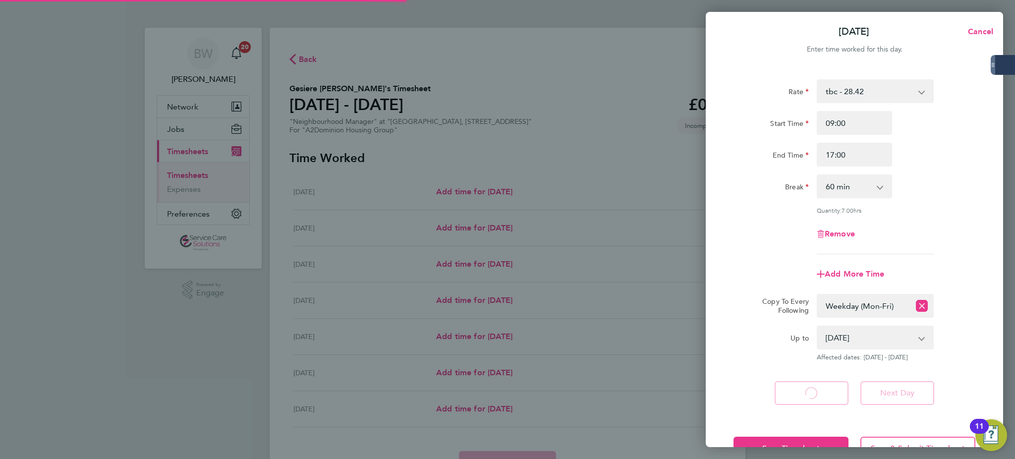
select select "30"
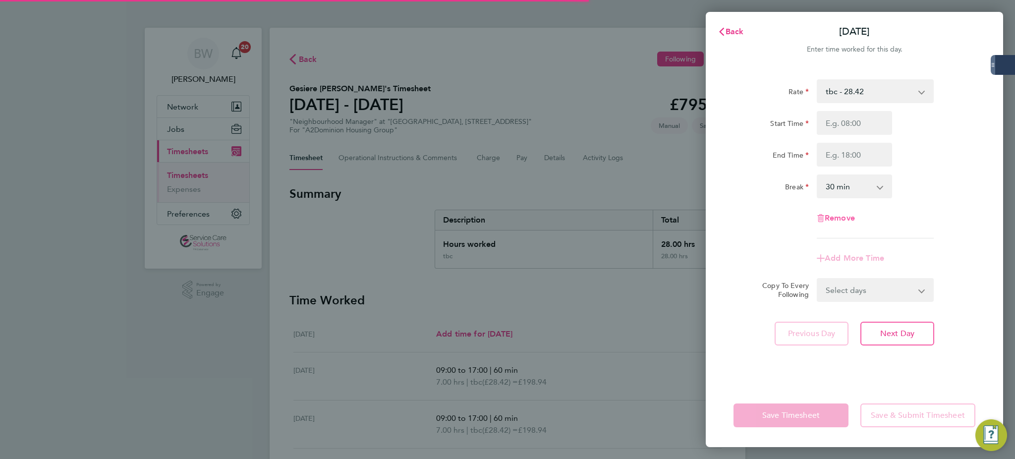
click at [836, 220] on span "Remove" at bounding box center [840, 217] width 30 height 9
select select "null"
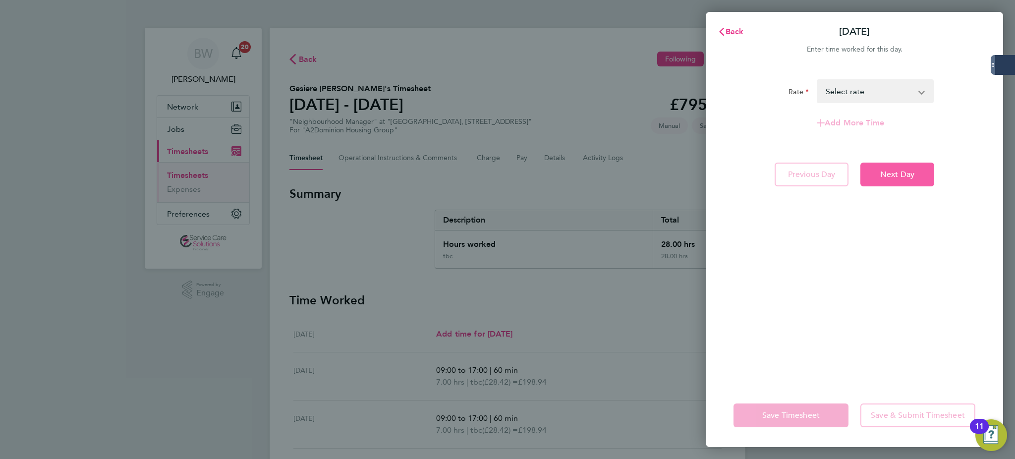
click at [899, 175] on span "Next Day" at bounding box center [897, 175] width 34 height 10
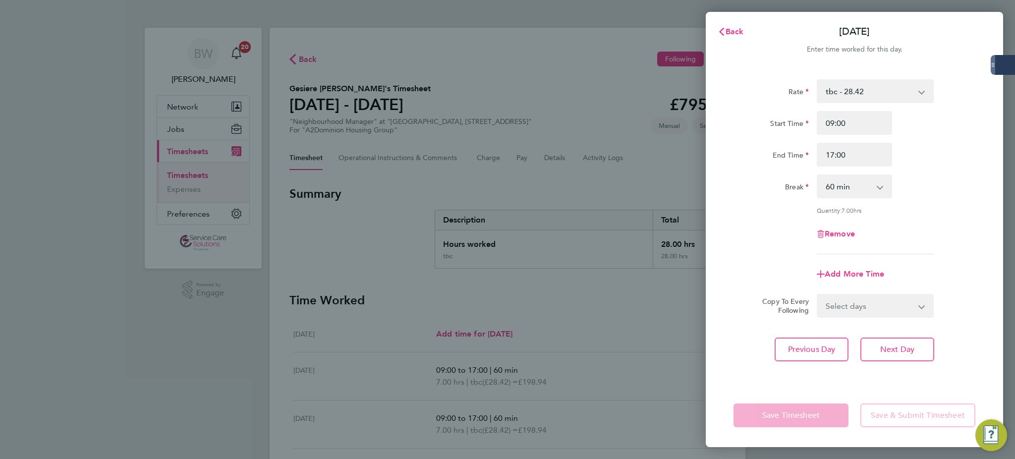
click at [984, 323] on div "Rate tbc - 28.42 Start Time 09:00 End Time 17:00 Break 0 min 15 min 30 min 45 m…" at bounding box center [854, 225] width 297 height 316
click at [859, 187] on select "0 min 15 min 30 min 45 min 60 min 75 min 90 min" at bounding box center [848, 186] width 61 height 22
click at [850, 191] on select "0 min 15 min 30 min 45 min 60 min 75 min 90 min" at bounding box center [848, 186] width 61 height 22
click at [818, 175] on select "0 min 15 min 30 min 45 min 60 min 75 min 90 min" at bounding box center [848, 186] width 61 height 22
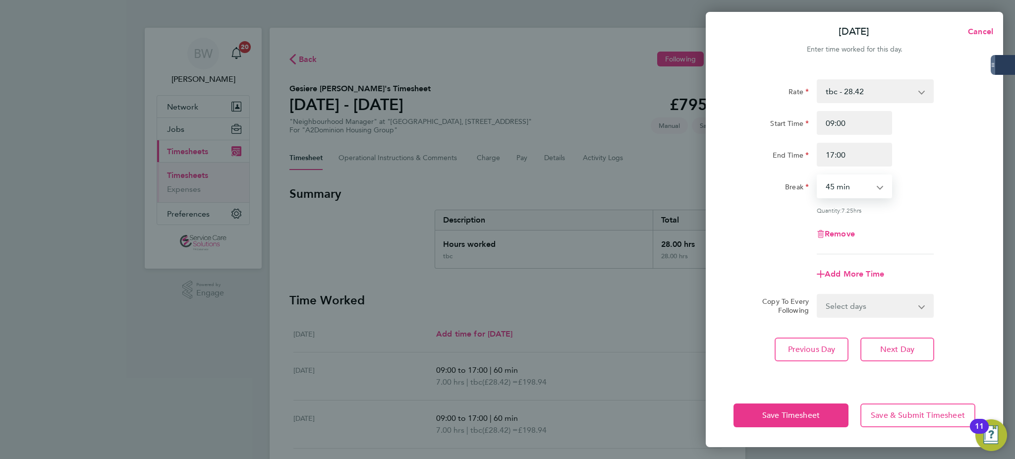
drag, startPoint x: 847, startPoint y: 187, endPoint x: 846, endPoint y: 193, distance: 5.5
click at [847, 187] on select "0 min 15 min 30 min 45 min 60 min 75 min 90 min" at bounding box center [848, 186] width 61 height 22
select select "60"
click at [818, 175] on select "0 min 15 min 30 min 45 min 60 min 75 min 90 min" at bounding box center [848, 186] width 61 height 22
click at [794, 418] on span "Save Timesheet" at bounding box center [790, 415] width 57 height 10
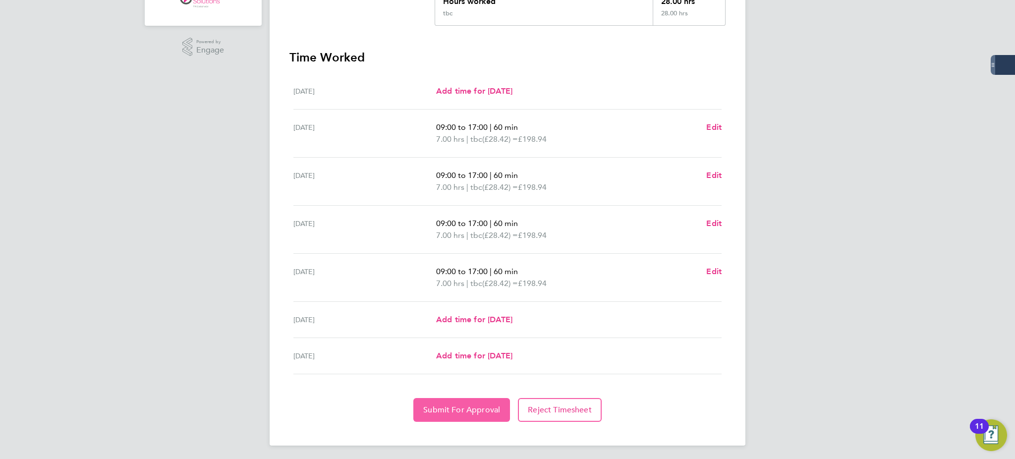
click at [492, 412] on button "Submit For Approval" at bounding box center [461, 410] width 97 height 24
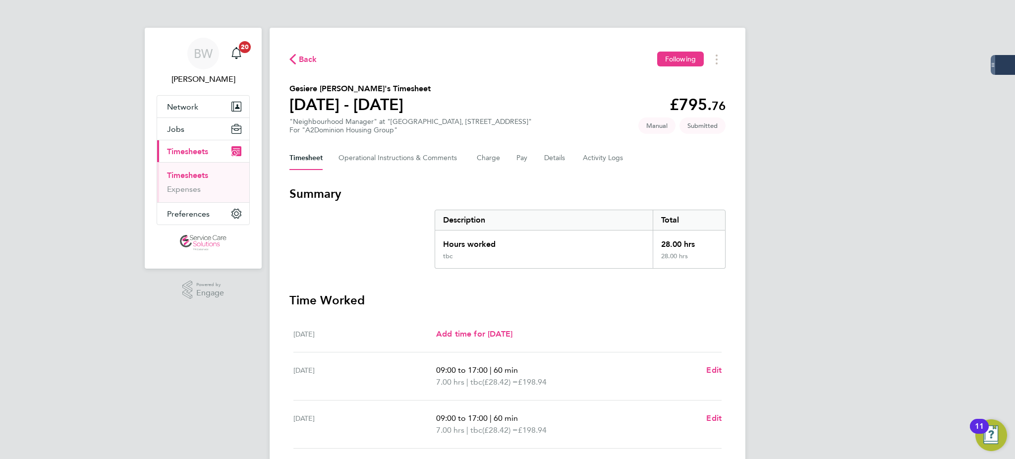
click at [183, 148] on span "Timesheets" at bounding box center [187, 151] width 41 height 9
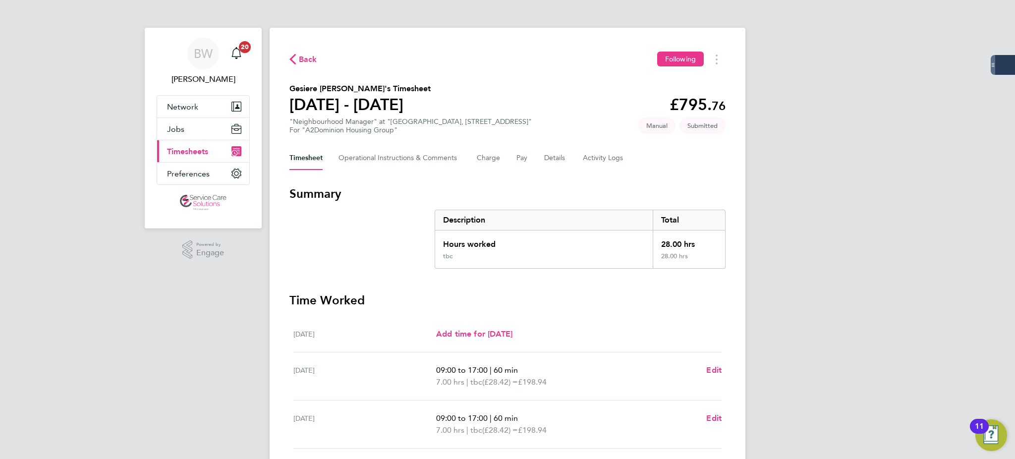
click at [183, 148] on span "Timesheets" at bounding box center [187, 151] width 41 height 9
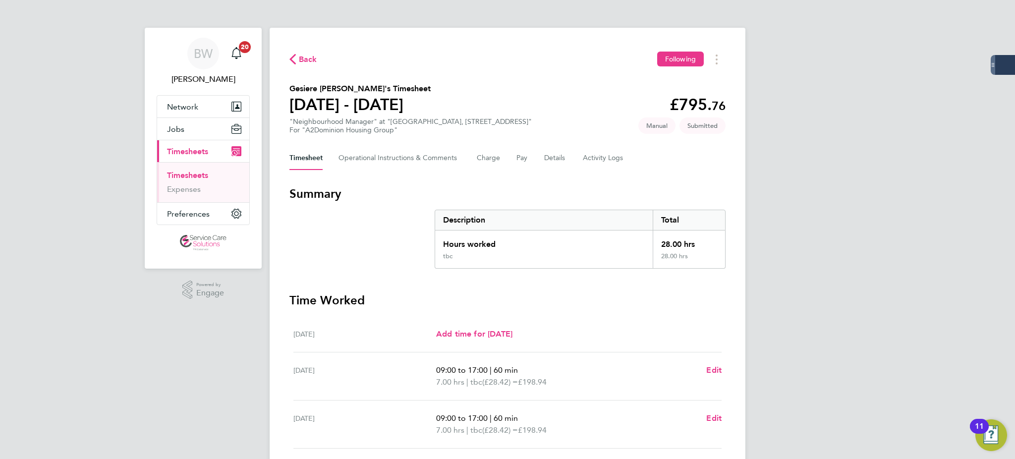
click at [188, 172] on link "Timesheets" at bounding box center [187, 175] width 41 height 9
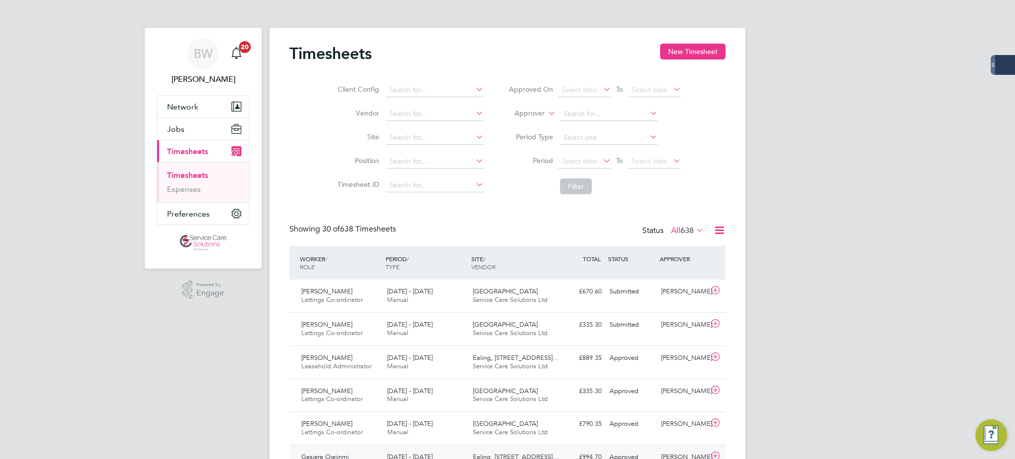
scroll to position [25, 86]
drag, startPoint x: 907, startPoint y: 229, endPoint x: 859, endPoint y: 240, distance: 50.0
click at [365, 293] on div "[PERSON_NAME] Lettings Co-ordinator [DATE] - [DATE]" at bounding box center [340, 296] width 86 height 25
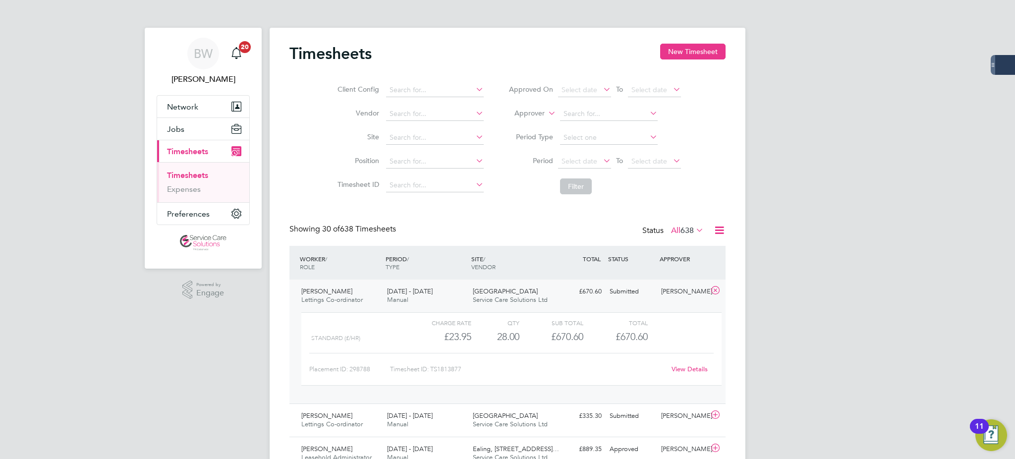
click at [685, 52] on button "New Timesheet" at bounding box center [692, 52] width 65 height 16
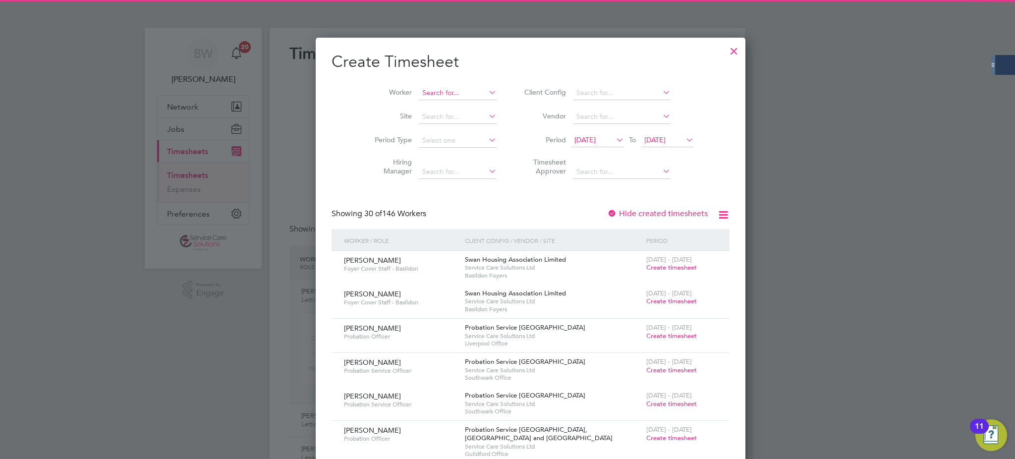
scroll to position [1764, 384]
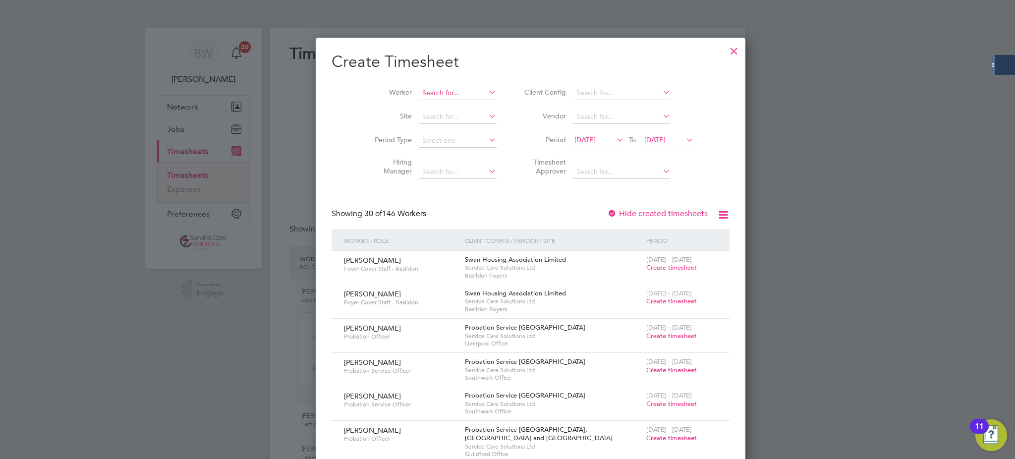
click at [433, 97] on input at bounding box center [458, 93] width 78 height 14
click at [441, 102] on li "[PERSON_NAME]" at bounding box center [437, 106] width 85 height 13
type input "[PERSON_NAME]"
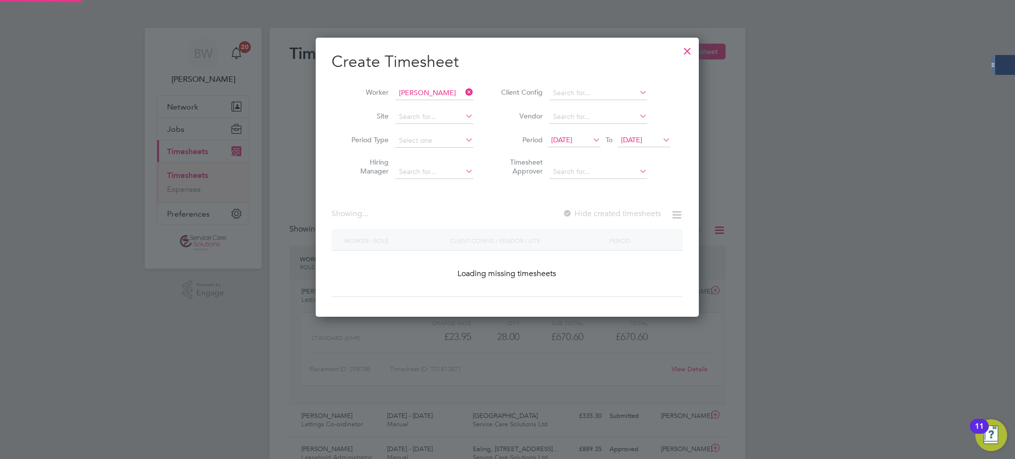
scroll to position [267, 384]
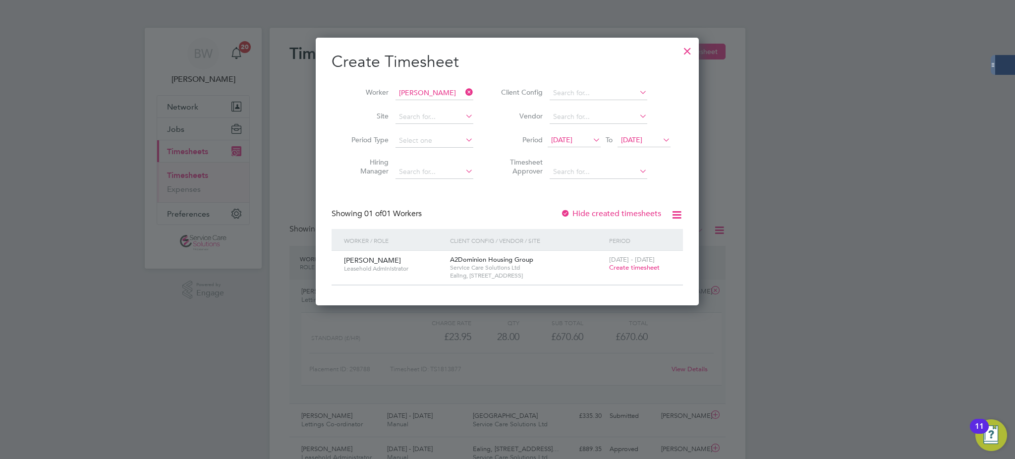
click at [631, 268] on span "Create timesheet" at bounding box center [634, 267] width 51 height 8
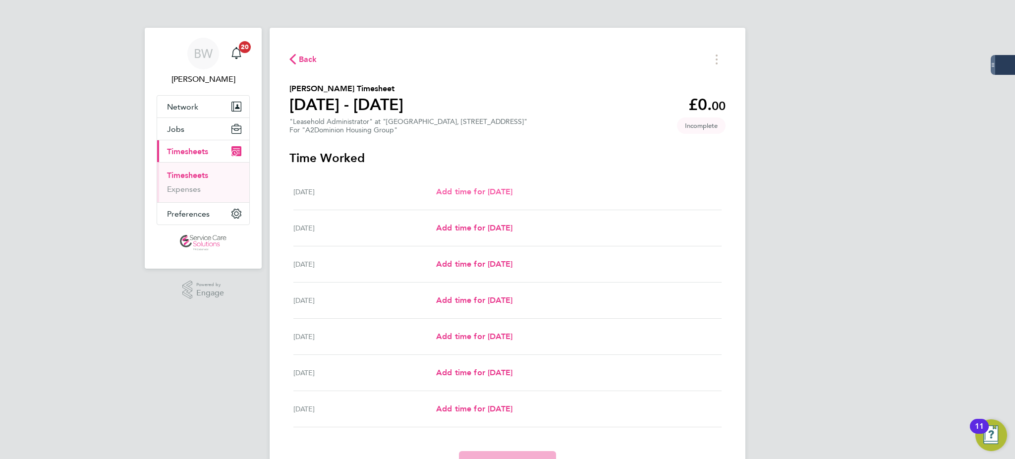
click at [460, 187] on span "Add time for [DATE]" at bounding box center [474, 191] width 76 height 9
select select "30"
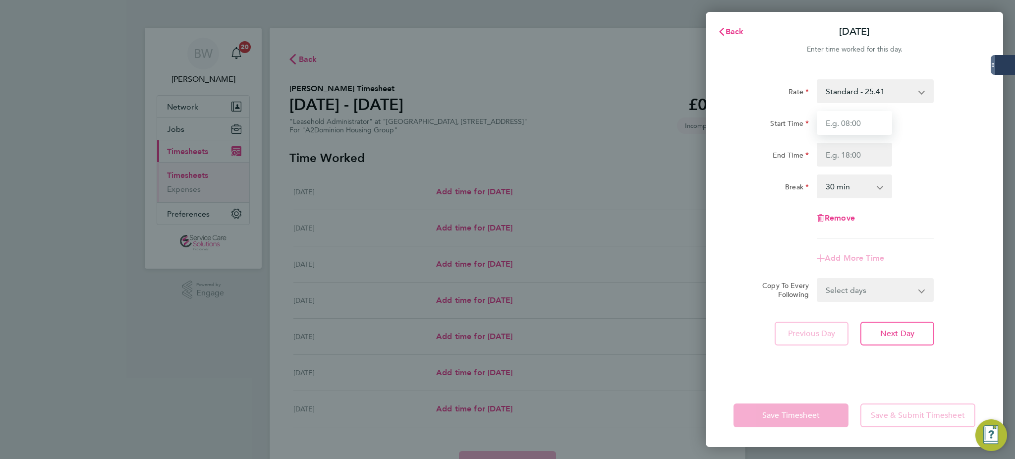
click at [878, 116] on input "Start Time" at bounding box center [854, 123] width 75 height 24
type input "09:00"
click at [859, 159] on input "End Time" at bounding box center [854, 155] width 75 height 24
type input "17:00"
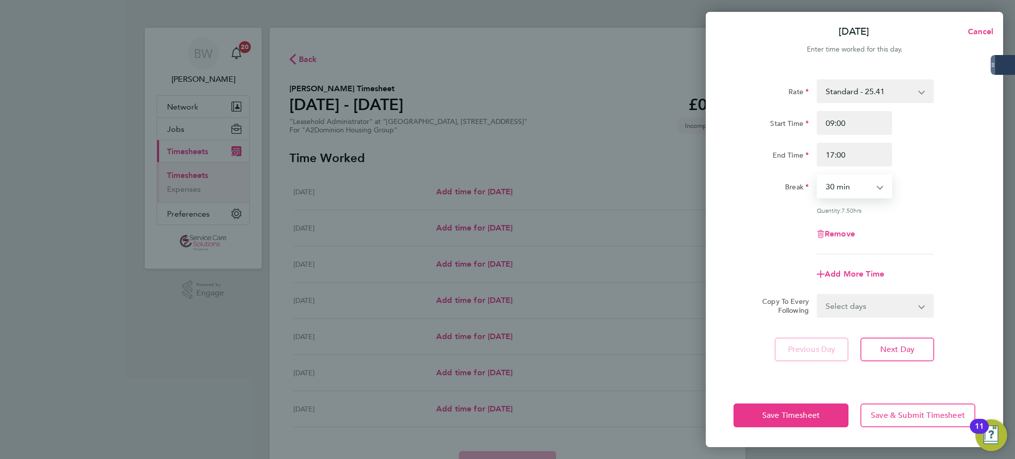
click at [849, 186] on select "0 min 15 min 30 min 45 min 60 min 75 min 90 min" at bounding box center [848, 186] width 61 height 22
select select "60"
click at [818, 175] on select "0 min 15 min 30 min 45 min 60 min 75 min 90 min" at bounding box center [848, 186] width 61 height 22
drag, startPoint x: 852, startPoint y: 297, endPoint x: 845, endPoint y: 300, distance: 7.4
click at [851, 299] on select "Select days Day Weekday (Mon-Fri) Weekend (Sat-Sun) [DATE] [DATE] [DATE] [DATE]…" at bounding box center [870, 306] width 104 height 22
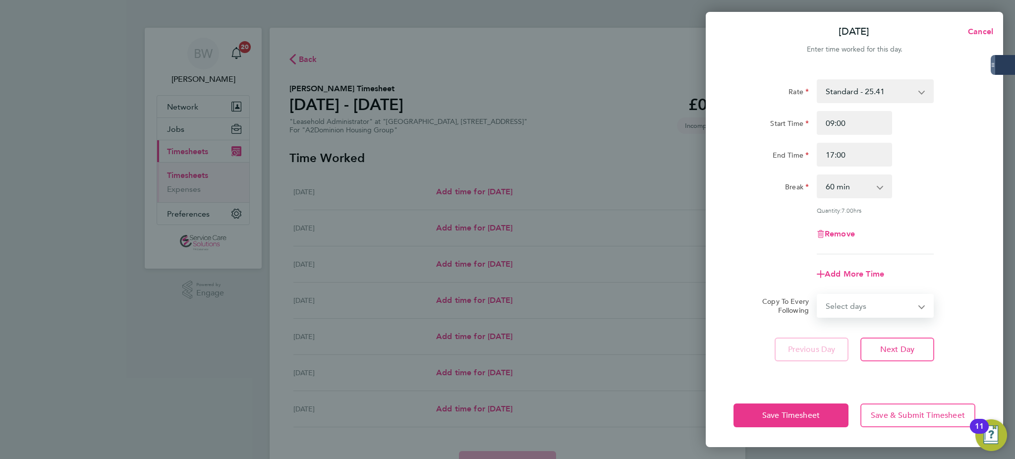
select select "WEEKDAY"
click at [818, 295] on select "Select days Day Weekday (Mon-Fri) Weekend (Sat-Sun) [DATE] [DATE] [DATE] [DATE]…" at bounding box center [870, 306] width 104 height 22
select select "[DATE]"
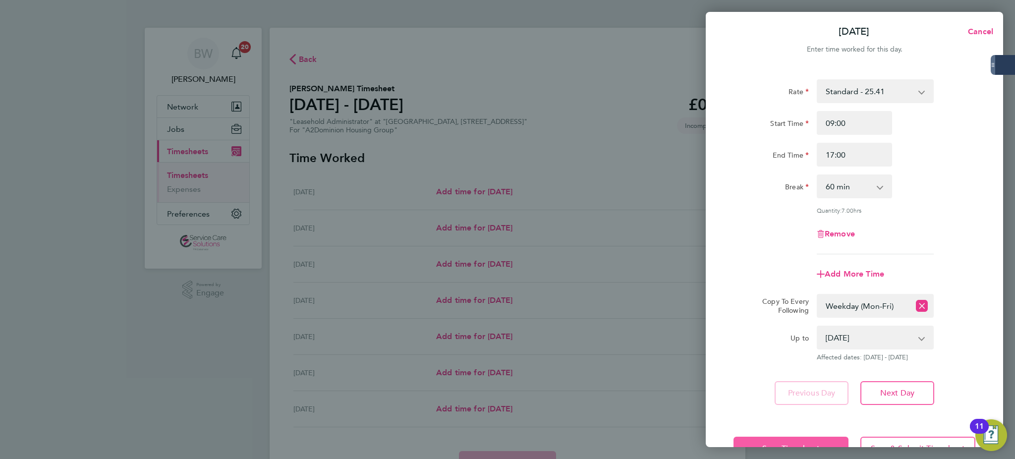
click at [790, 437] on button "Save Timesheet" at bounding box center [791, 449] width 115 height 24
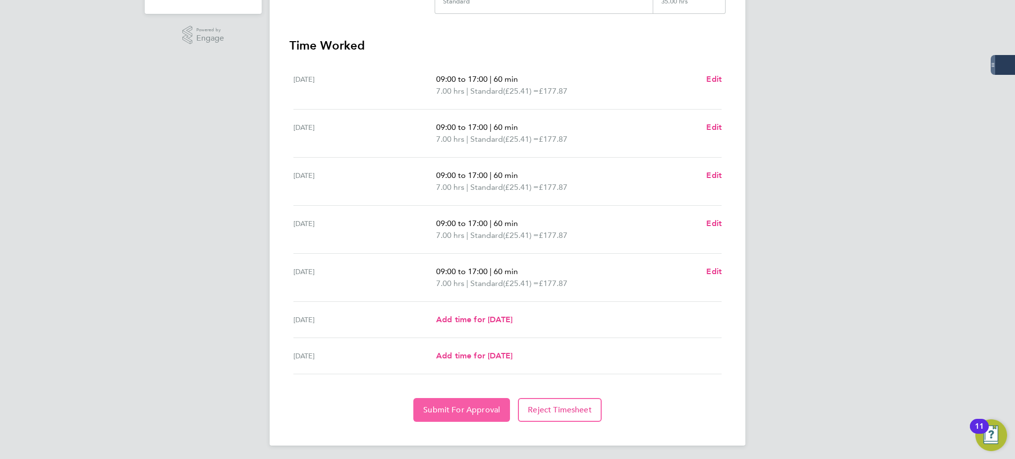
click at [472, 411] on span "Submit For Approval" at bounding box center [461, 410] width 77 height 10
